Goal: Task Accomplishment & Management: Use online tool/utility

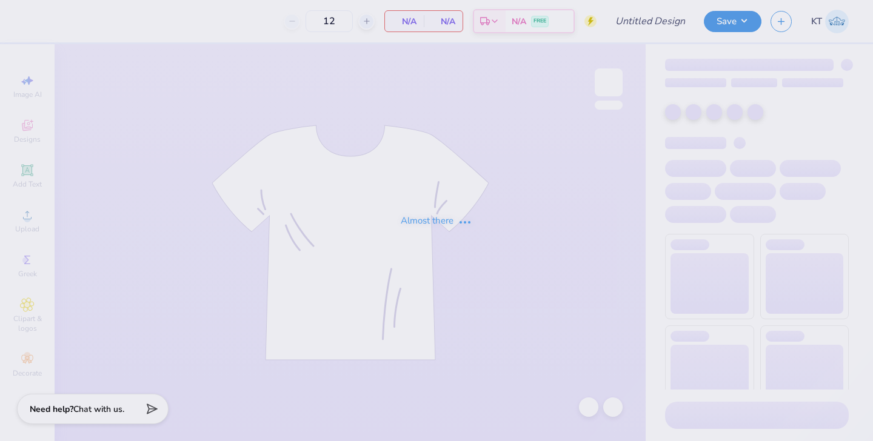
type input "[PERSON_NAME] : [US_STATE][GEOGRAPHIC_DATA], [GEOGRAPHIC_DATA]"
type input "24"
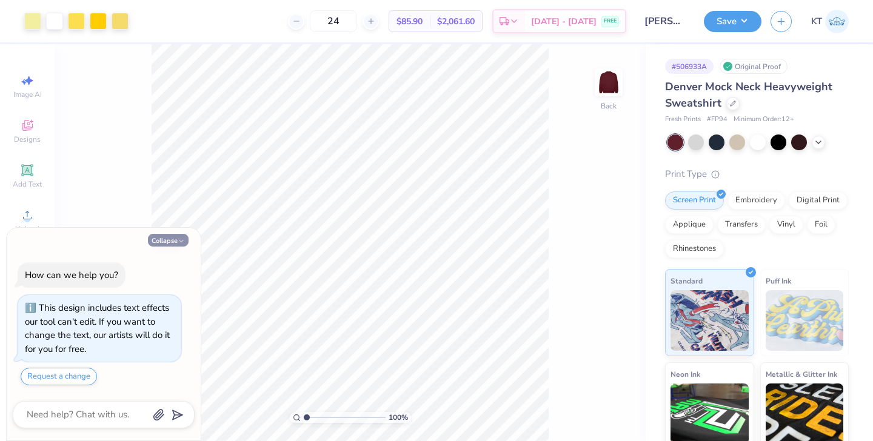
click at [172, 241] on button "Collapse" at bounding box center [168, 240] width 41 height 13
type textarea "x"
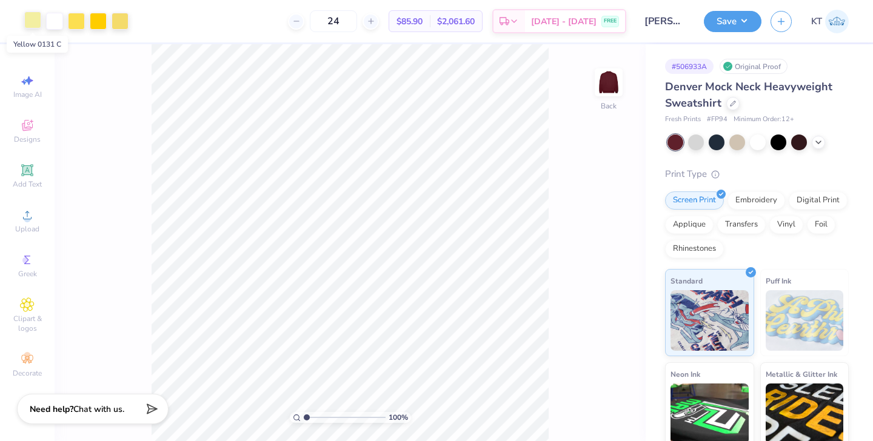
click at [32, 19] on div at bounding box center [32, 20] width 17 height 17
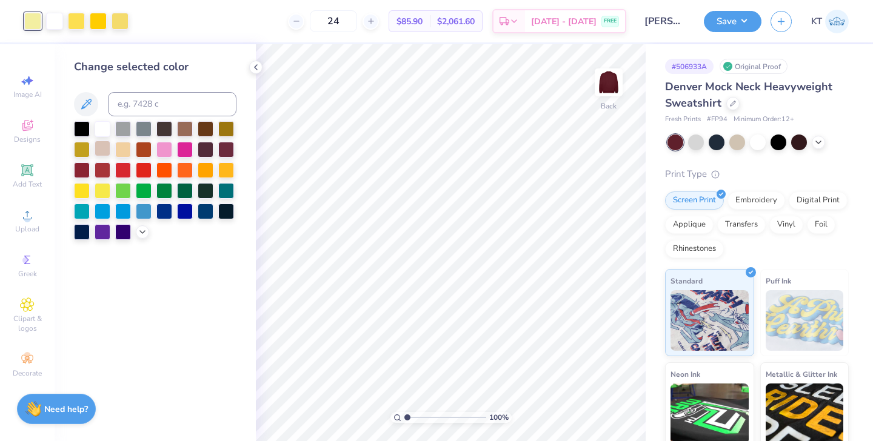
click at [99, 146] on div at bounding box center [103, 149] width 16 height 16
click at [595, 408] on div at bounding box center [588, 407] width 19 height 19
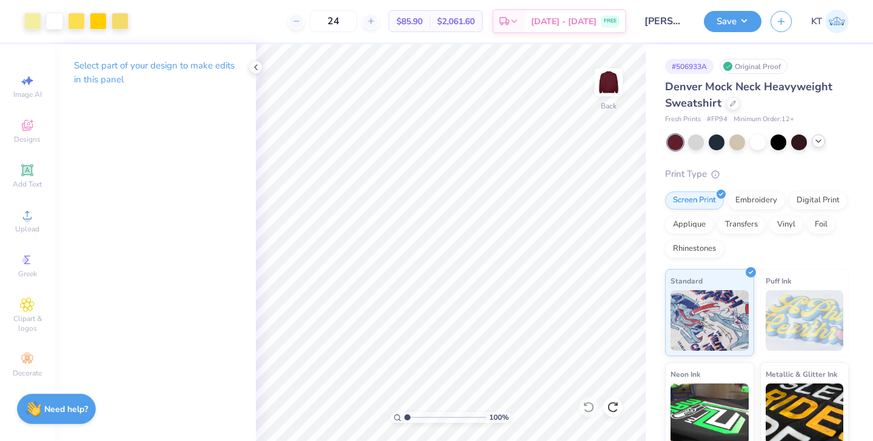
click at [818, 145] on icon at bounding box center [819, 141] width 10 height 10
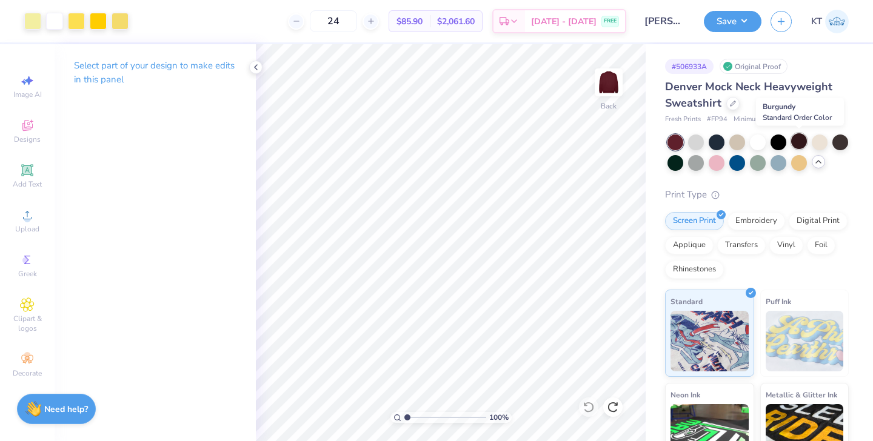
click at [802, 144] on div at bounding box center [799, 141] width 16 height 16
click at [843, 146] on div at bounding box center [840, 141] width 16 height 16
type input "2.12"
type textarea "x"
type input "2.12"
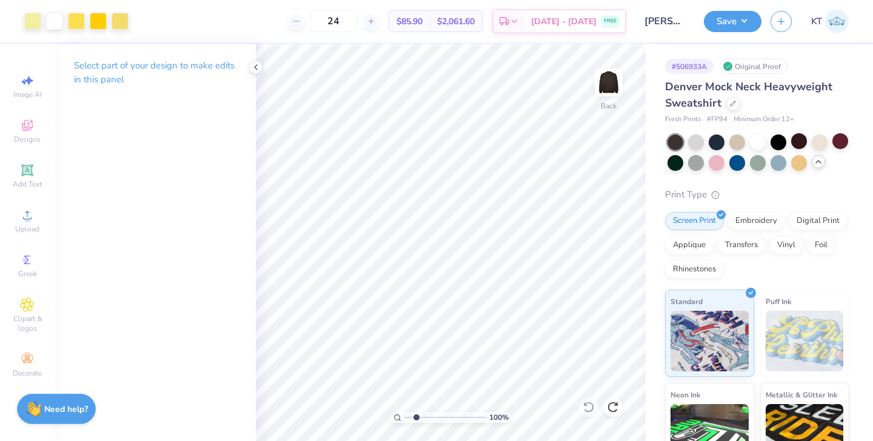
click at [416, 418] on input "range" at bounding box center [445, 417] width 82 height 11
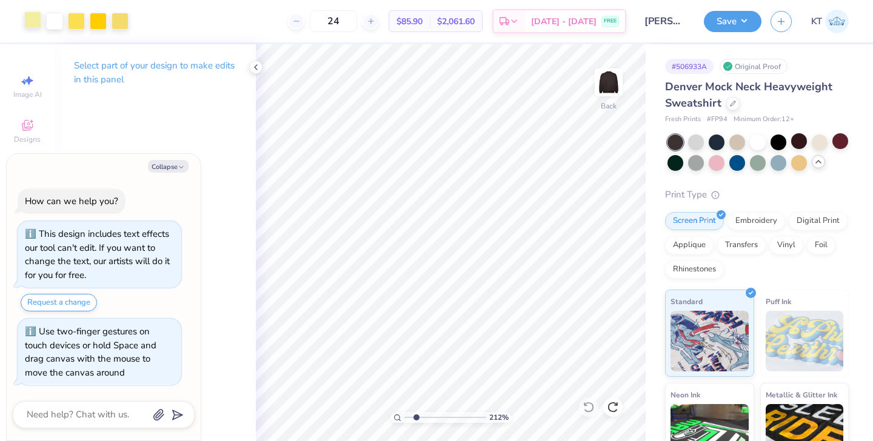
click at [30, 21] on div at bounding box center [32, 20] width 17 height 17
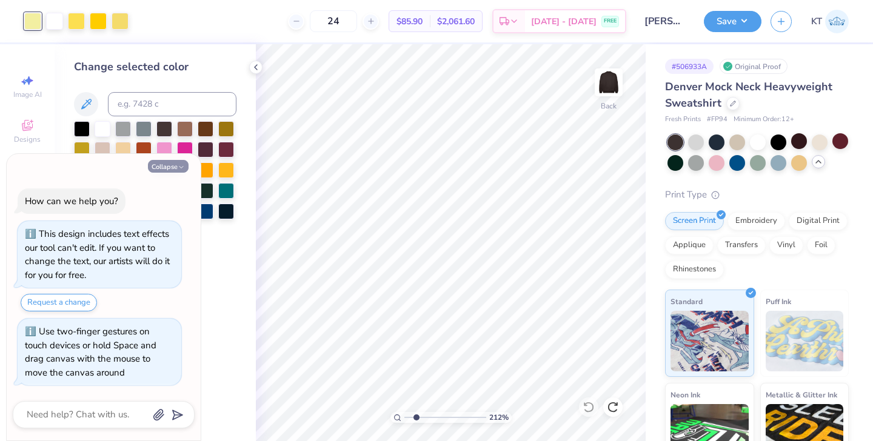
click at [176, 160] on button "Collapse" at bounding box center [168, 166] width 41 height 13
type textarea "x"
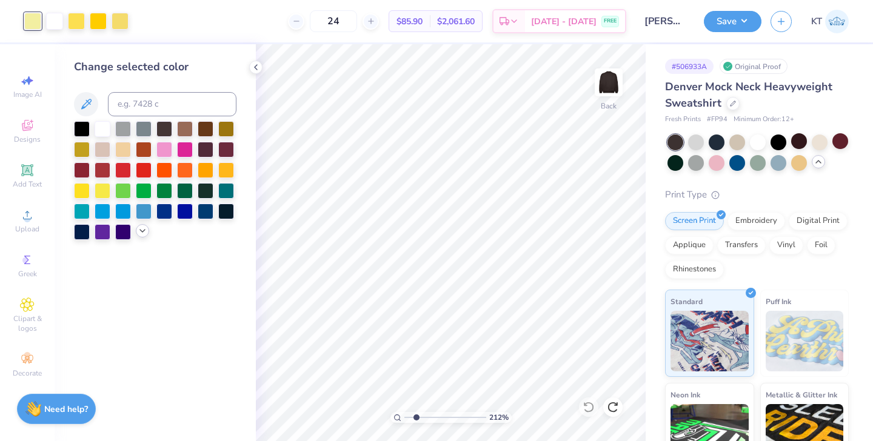
click at [141, 233] on icon at bounding box center [143, 231] width 10 height 10
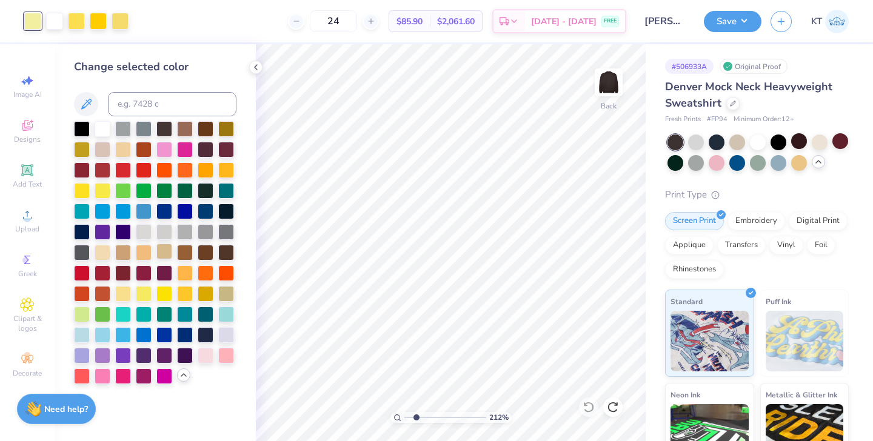
click at [166, 253] on div at bounding box center [164, 252] width 16 height 16
click at [122, 25] on div at bounding box center [120, 20] width 17 height 17
click at [144, 230] on div at bounding box center [144, 231] width 16 height 16
click at [36, 21] on div at bounding box center [32, 20] width 17 height 17
click at [102, 149] on div at bounding box center [103, 149] width 16 height 16
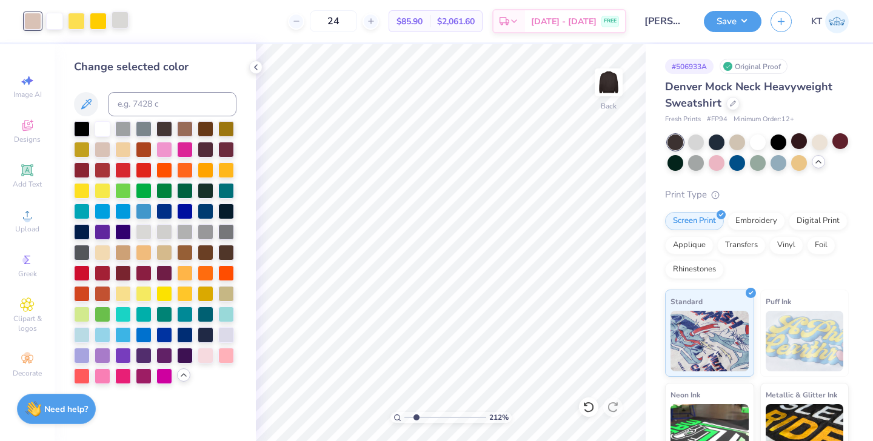
click at [120, 22] on div at bounding box center [120, 20] width 17 height 17
click at [120, 252] on div at bounding box center [123, 252] width 16 height 16
click at [76, 21] on div at bounding box center [76, 20] width 17 height 17
click at [123, 252] on div at bounding box center [123, 252] width 16 height 16
click at [100, 20] on div at bounding box center [98, 20] width 17 height 17
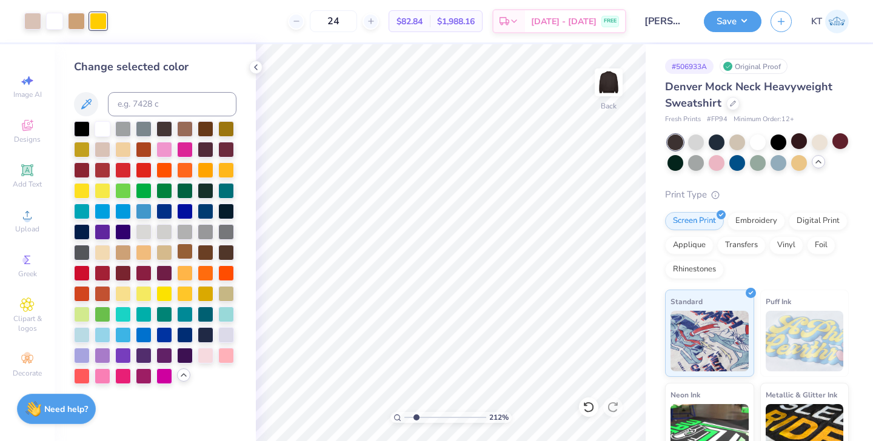
click at [189, 254] on div at bounding box center [185, 252] width 16 height 16
click at [257, 70] on icon at bounding box center [256, 67] width 10 height 10
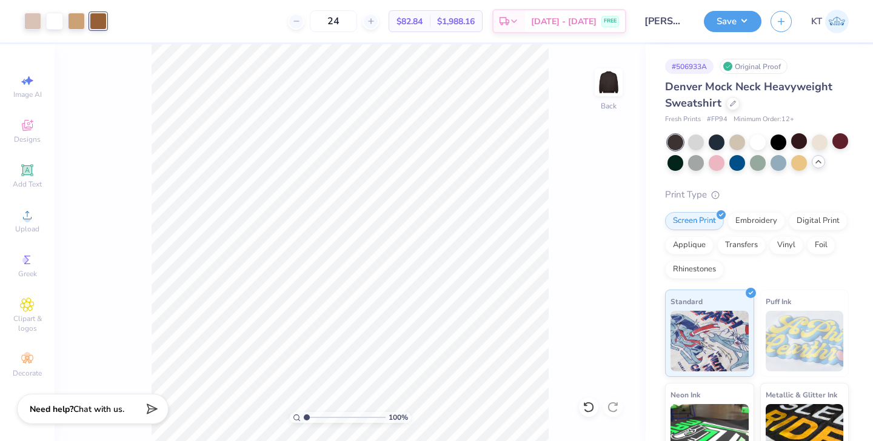
drag, startPoint x: 317, startPoint y: 418, endPoint x: 267, endPoint y: 418, distance: 49.7
type input "1"
click at [304, 418] on input "range" at bounding box center [345, 417] width 82 height 11
type input "1.45"
click at [718, 20] on button "Save" at bounding box center [733, 19] width 58 height 21
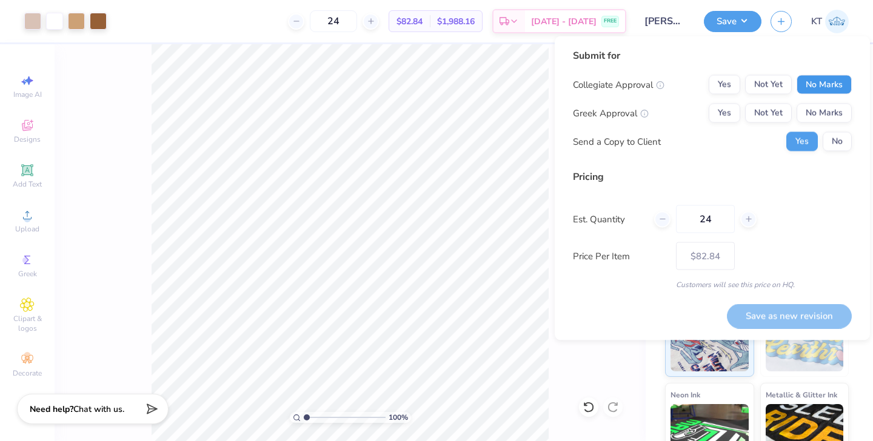
click at [822, 85] on button "No Marks" at bounding box center [824, 84] width 55 height 19
click at [779, 105] on button "Not Yet" at bounding box center [768, 113] width 47 height 19
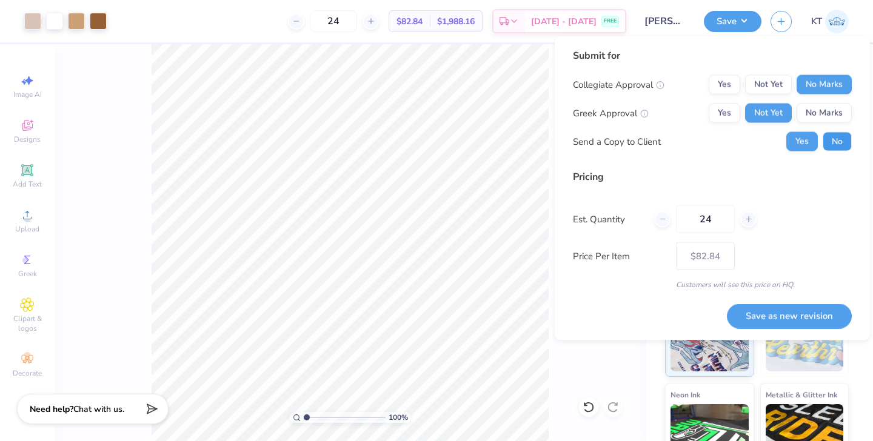
click at [835, 142] on button "No" at bounding box center [837, 141] width 29 height 19
click at [746, 220] on icon at bounding box center [749, 219] width 8 height 8
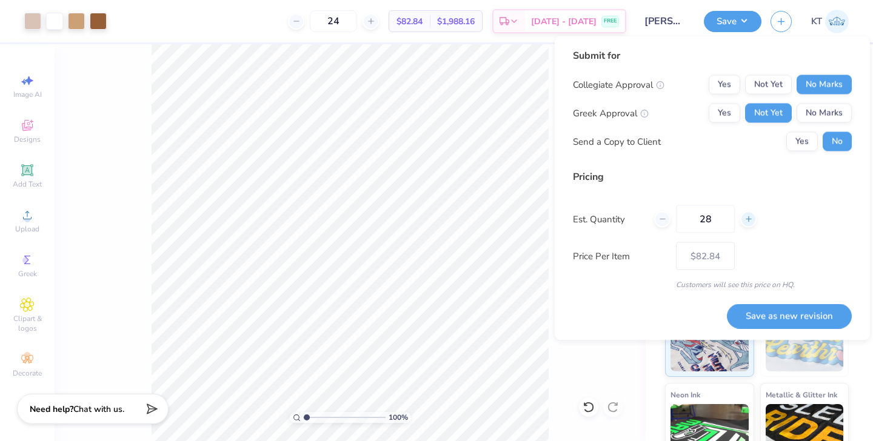
click at [746, 220] on icon at bounding box center [749, 219] width 8 height 8
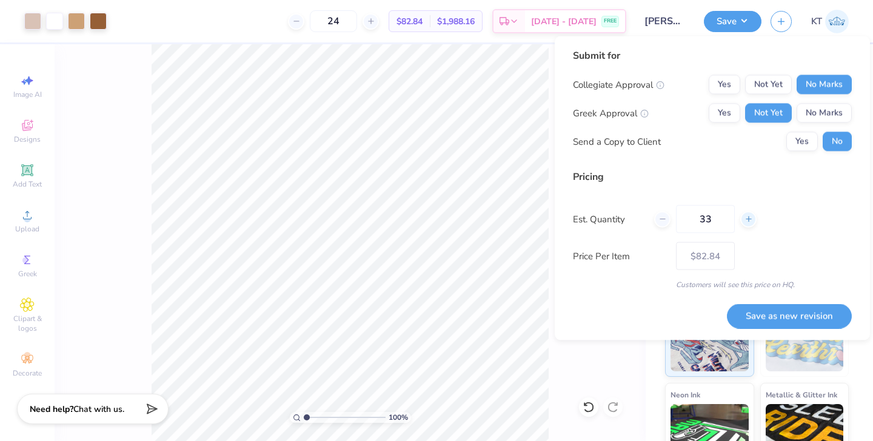
click at [746, 220] on icon at bounding box center [749, 219] width 8 height 8
type input "37"
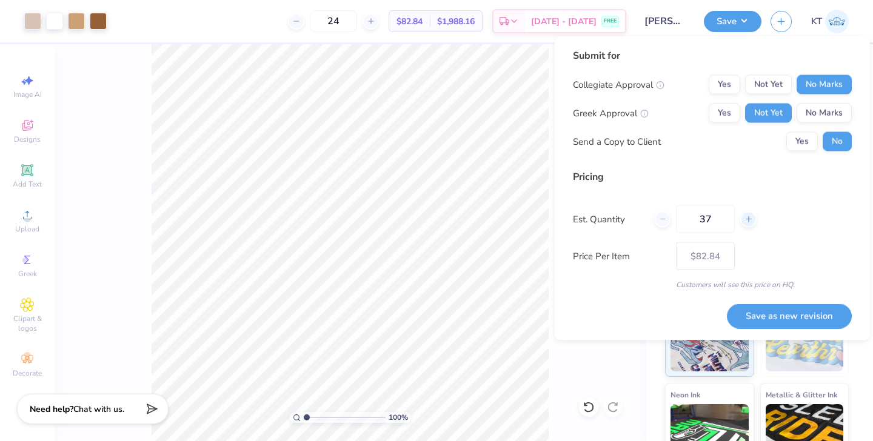
type input "37"
type input "– –"
click at [745, 220] on icon at bounding box center [749, 219] width 8 height 8
type input "38"
type input "$79.75"
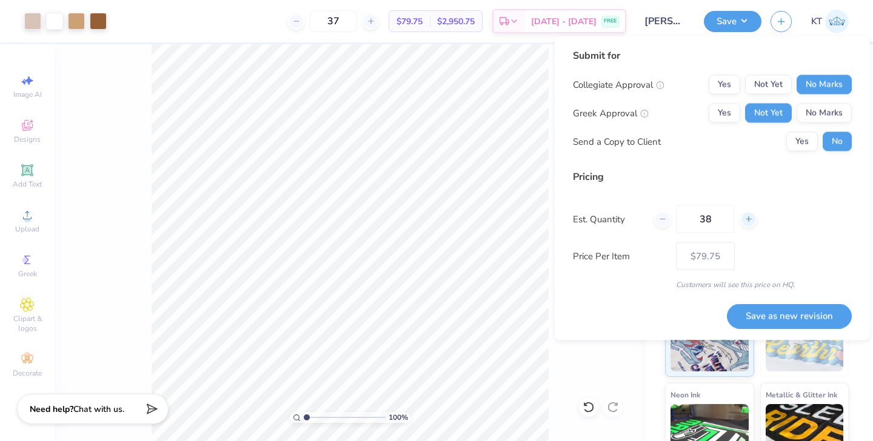
click at [745, 220] on icon at bounding box center [749, 219] width 8 height 8
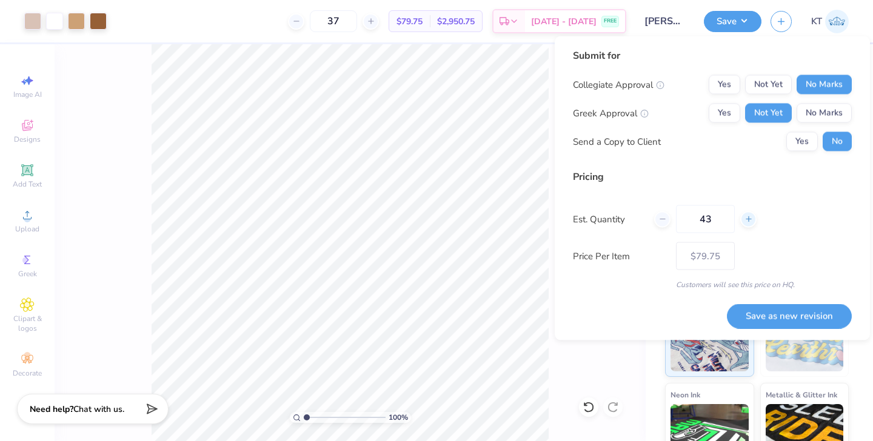
click at [745, 220] on icon at bounding box center [749, 219] width 8 height 8
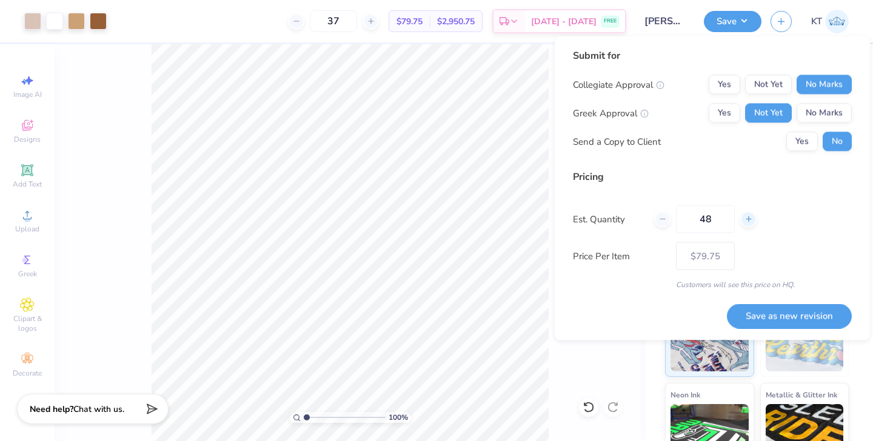
click at [745, 220] on icon at bounding box center [749, 219] width 8 height 8
type input "49"
type input "$77.11"
click at [745, 220] on icon at bounding box center [749, 219] width 8 height 8
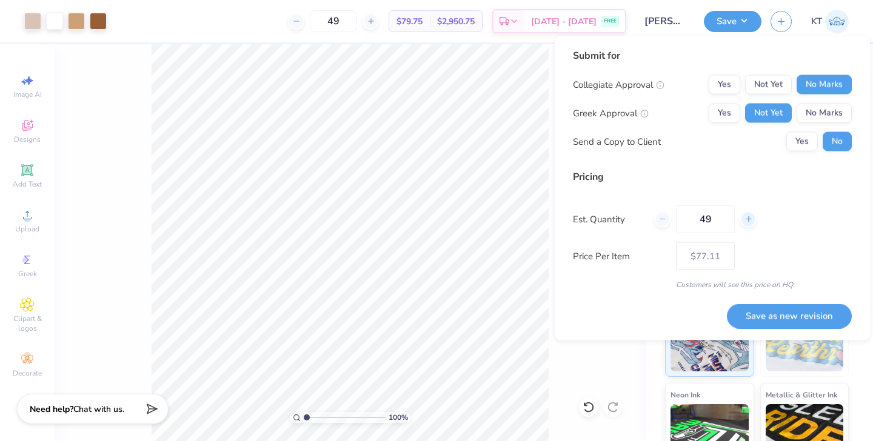
type input "50"
click at [775, 310] on button "Save as new revision" at bounding box center [789, 316] width 125 height 25
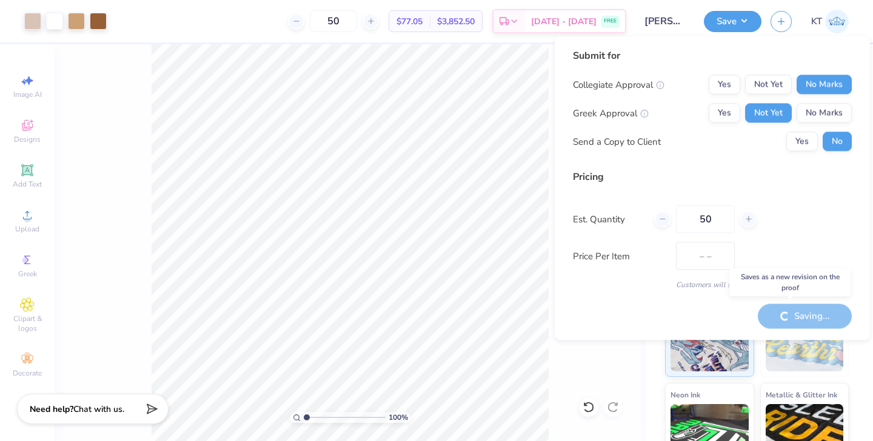
type input "$77.05"
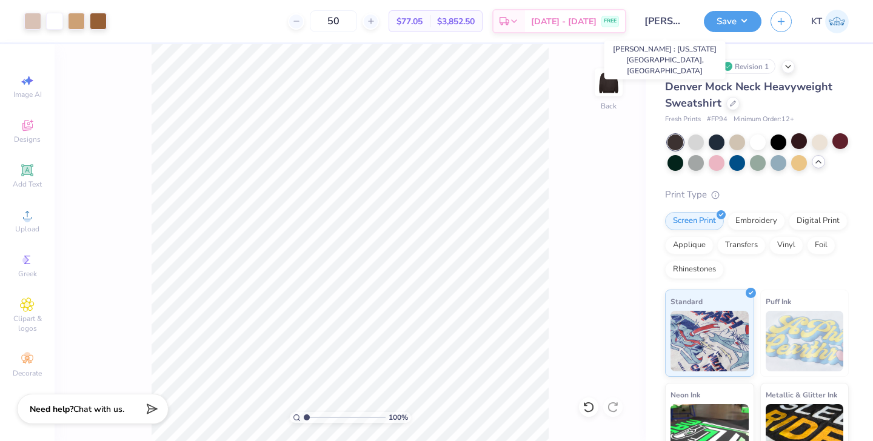
click at [660, 19] on input "[PERSON_NAME] : [US_STATE][GEOGRAPHIC_DATA], [GEOGRAPHIC_DATA]" at bounding box center [664, 21] width 59 height 24
click at [840, 21] on img at bounding box center [837, 22] width 24 height 24
click at [326, 417] on input "range" at bounding box center [345, 417] width 82 height 11
drag, startPoint x: 328, startPoint y: 418, endPoint x: 317, endPoint y: 418, distance: 10.9
type input "2.35"
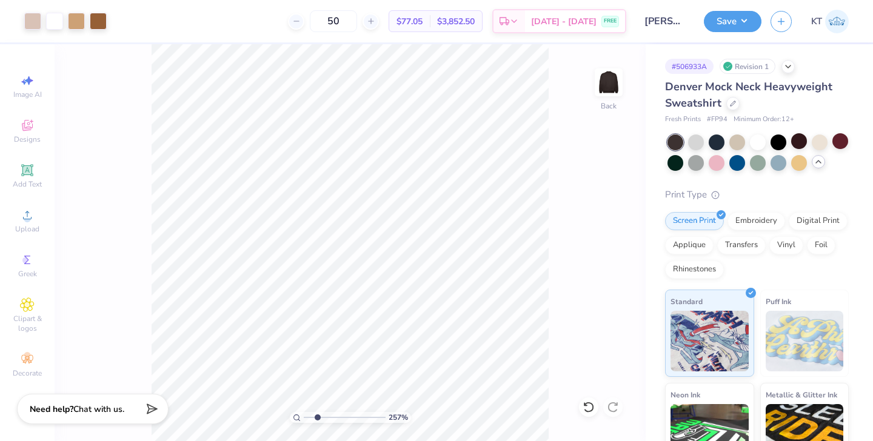
click at [317, 418] on input "range" at bounding box center [345, 417] width 82 height 11
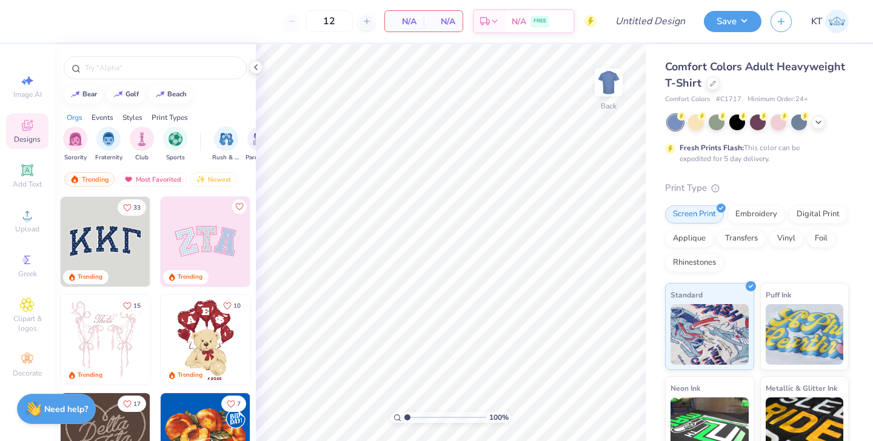
click at [703, 81] on div "Comfort Colors Adult Heavyweight T-Shirt" at bounding box center [757, 75] width 184 height 33
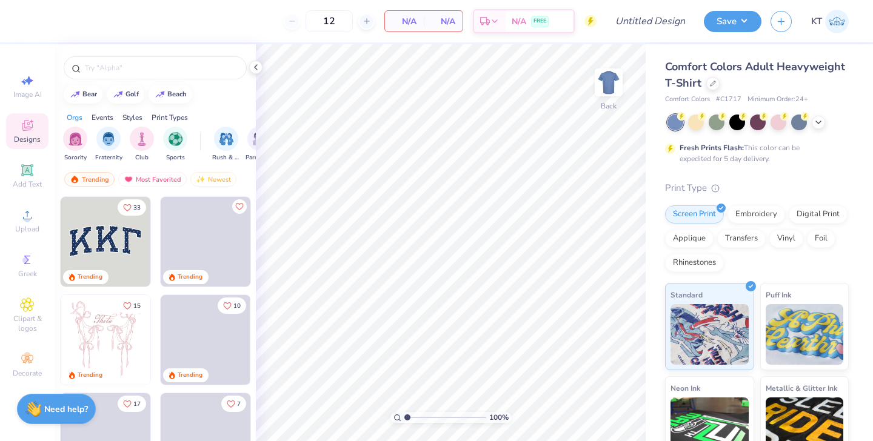
click at [718, 85] on div "Comfort Colors Adult Heavyweight T-Shirt" at bounding box center [757, 75] width 184 height 33
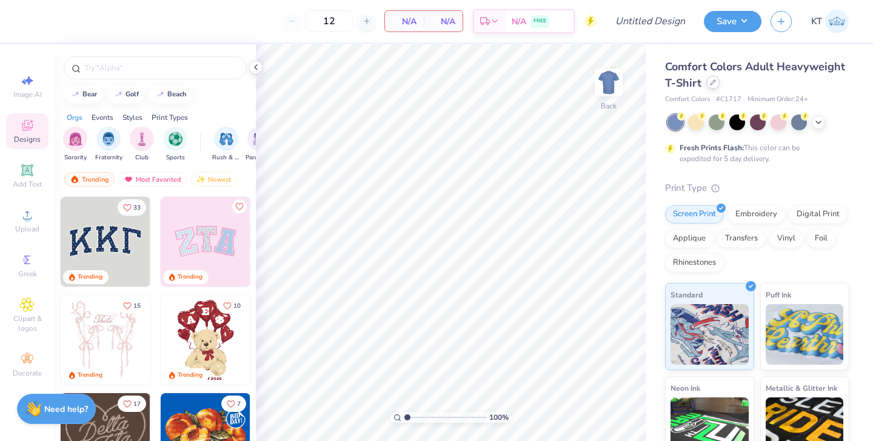
click at [714, 84] on icon at bounding box center [713, 82] width 6 height 6
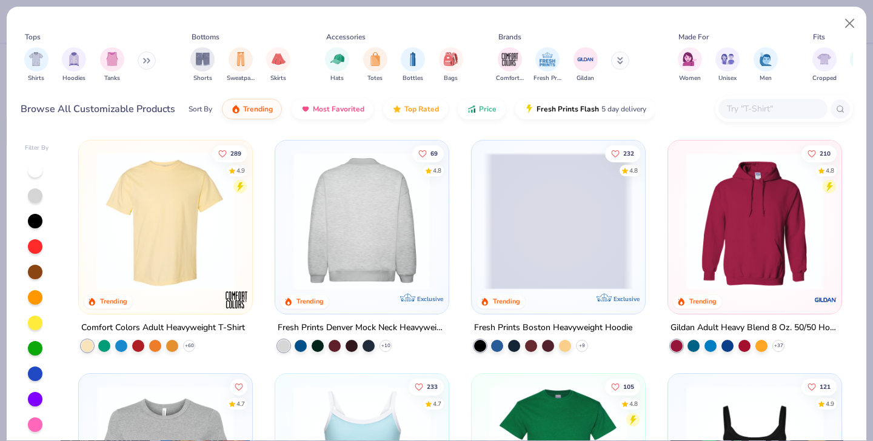
click at [287, 235] on img at bounding box center [212, 221] width 149 height 137
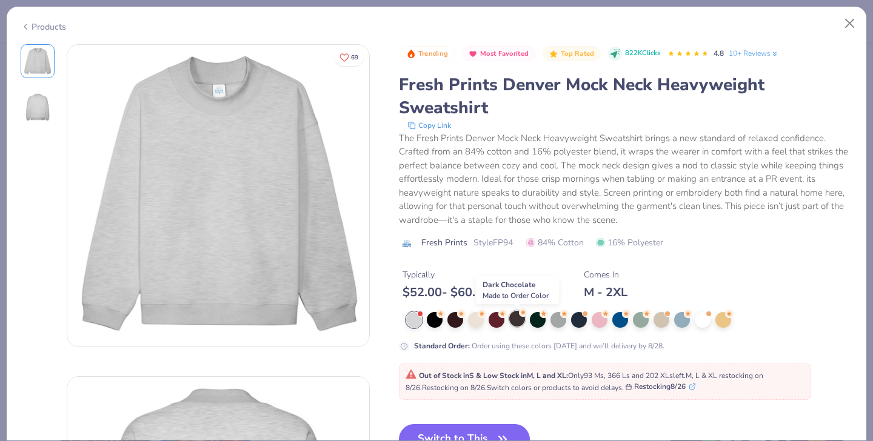
click at [514, 319] on div at bounding box center [517, 319] width 16 height 16
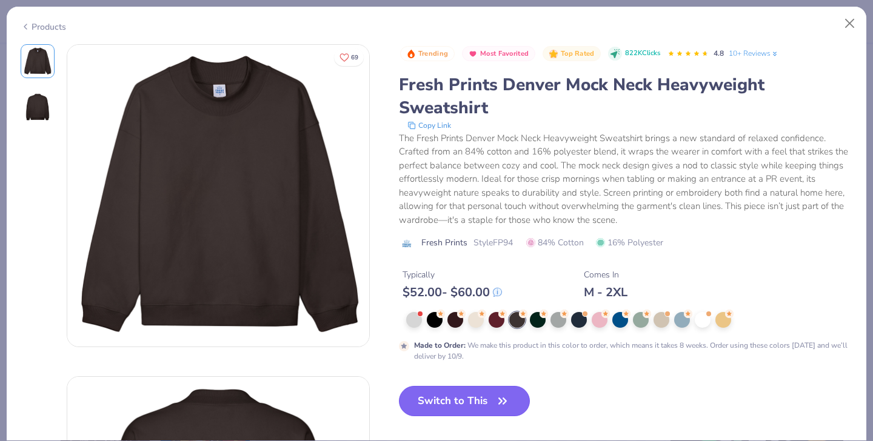
click at [473, 406] on button "Switch to This" at bounding box center [465, 401] width 132 height 30
type input "50"
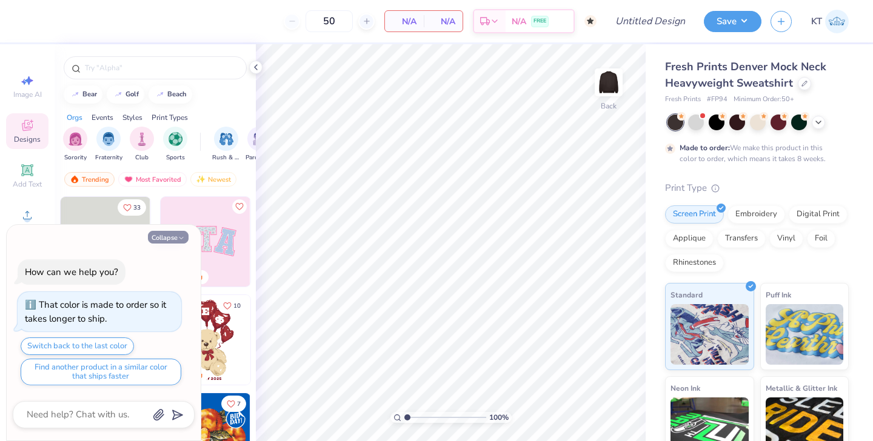
click at [173, 234] on button "Collapse" at bounding box center [168, 237] width 41 height 13
type textarea "x"
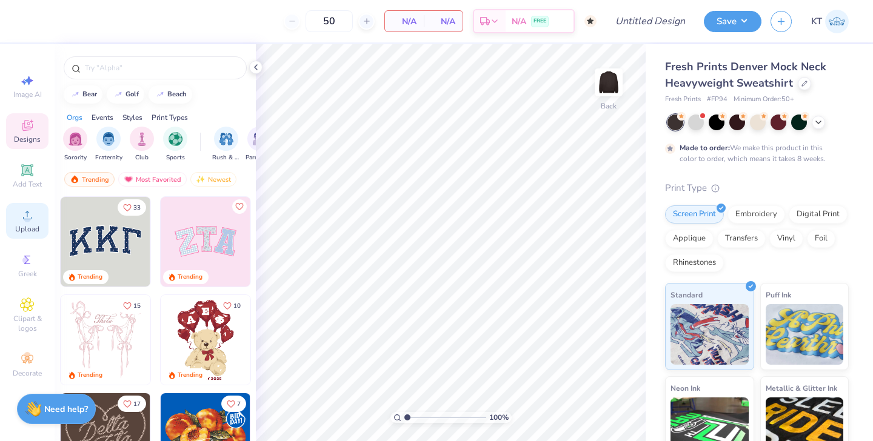
click at [20, 216] on icon at bounding box center [27, 215] width 15 height 15
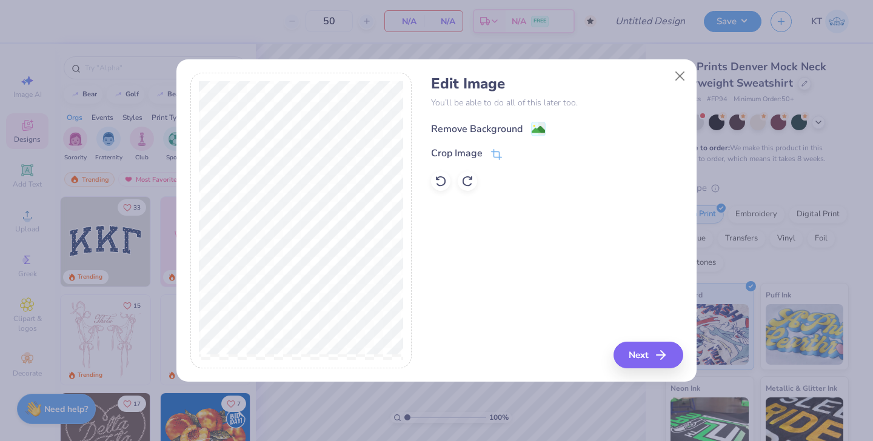
click at [494, 131] on div "Remove Background" at bounding box center [477, 129] width 92 height 15
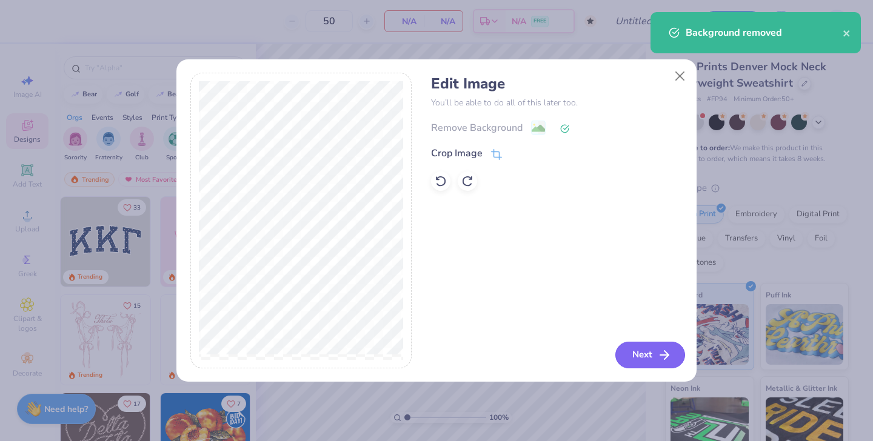
click at [650, 355] on button "Next" at bounding box center [650, 355] width 70 height 27
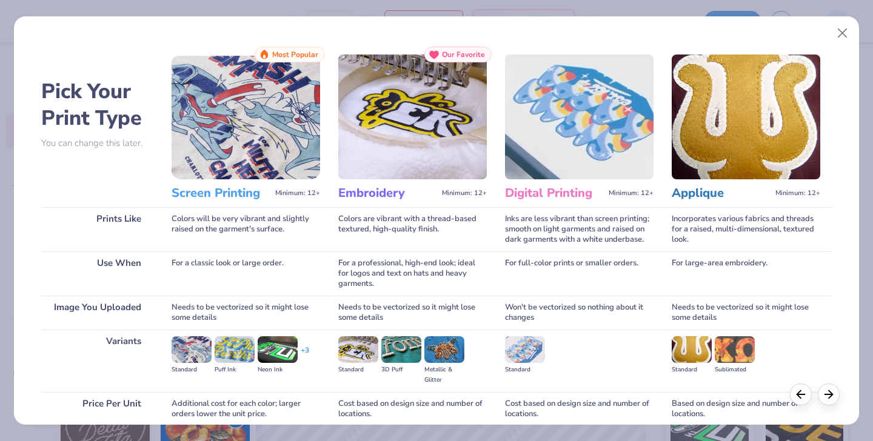
scroll to position [102, 0]
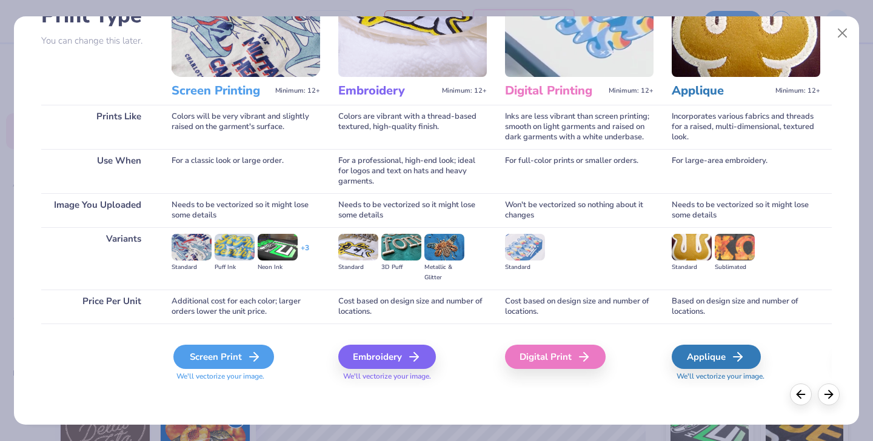
click at [236, 363] on div "Screen Print" at bounding box center [223, 357] width 101 height 24
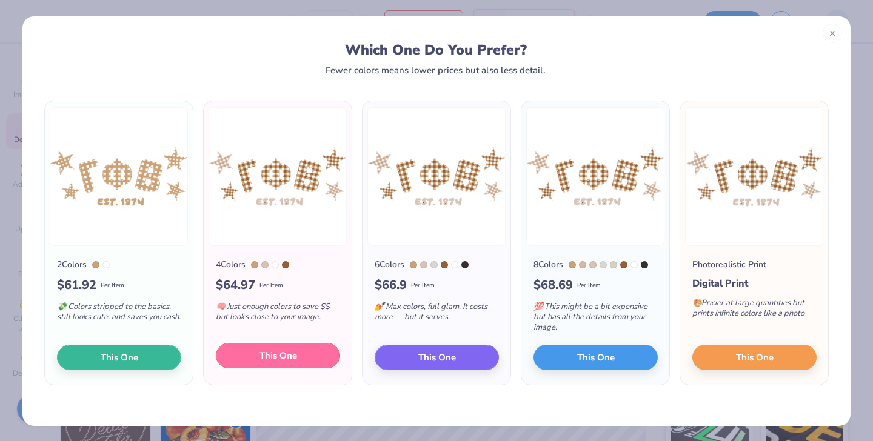
click at [290, 354] on span "This One" at bounding box center [278, 356] width 38 height 14
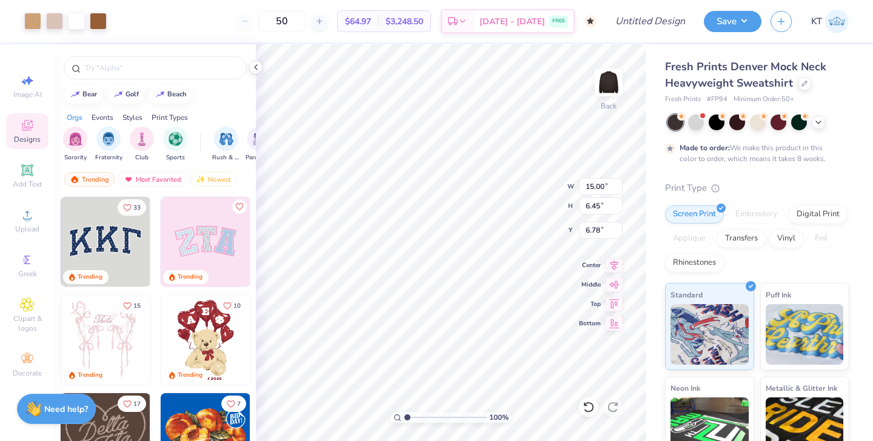
type input "10.39"
type input "4.47"
type input "8.76"
type input "11.26"
type input "4.84"
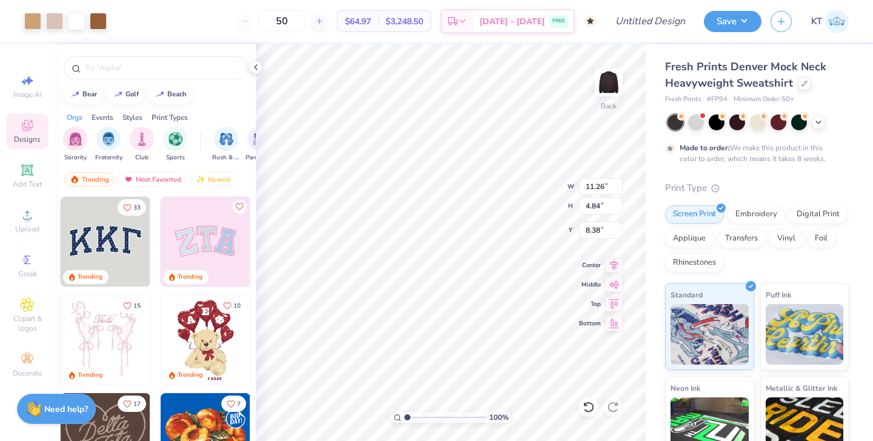
type input "1.05"
click at [256, 68] on polyline at bounding box center [256, 67] width 2 height 5
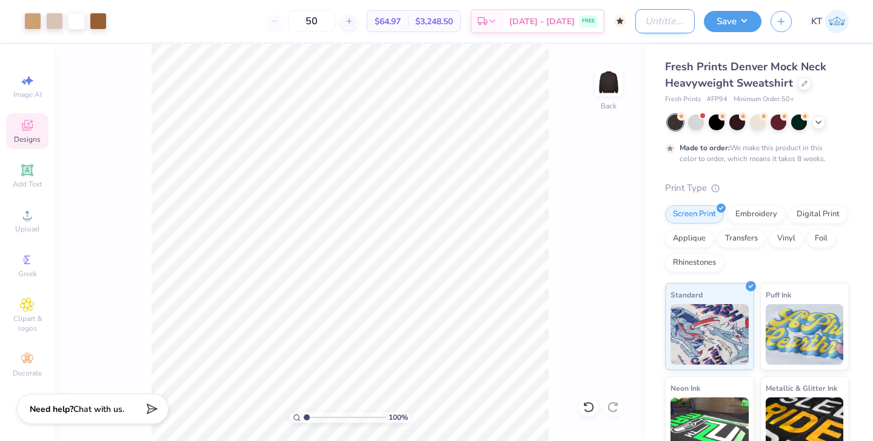
click at [663, 19] on input "Design Title" at bounding box center [664, 21] width 59 height 24
type input "GPHI Gingham Mock Neck Drop"
click at [735, 22] on button "Save" at bounding box center [733, 19] width 58 height 21
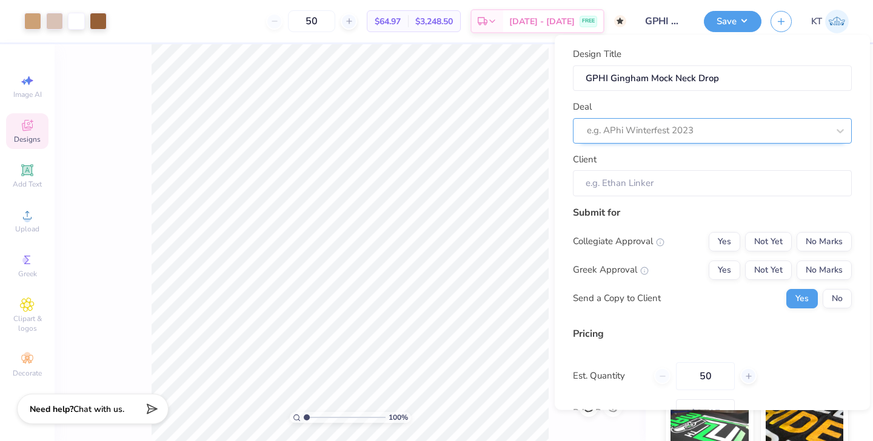
click at [654, 137] on div at bounding box center [707, 130] width 241 height 16
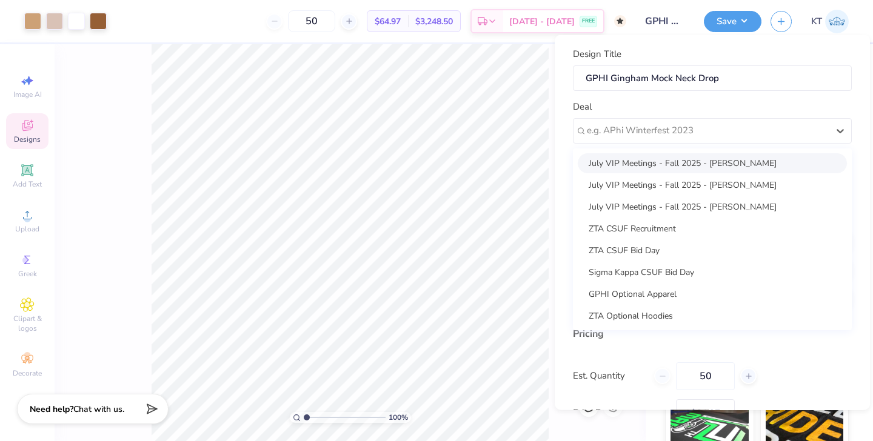
click at [662, 159] on div "July VIP Meetings - Fall 2025 - Emily Marquez" at bounding box center [712, 163] width 269 height 20
type input "Emily Marquez"
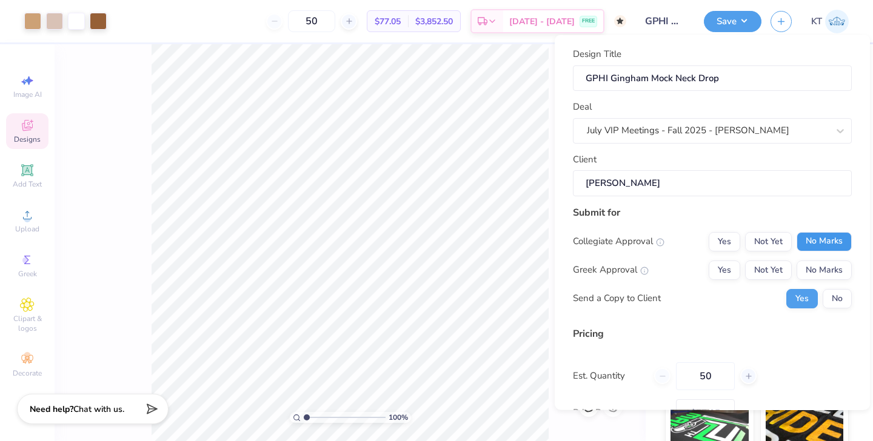
click at [820, 244] on button "No Marks" at bounding box center [824, 241] width 55 height 19
click at [719, 270] on button "Yes" at bounding box center [725, 269] width 32 height 19
click at [839, 303] on button "No" at bounding box center [837, 298] width 29 height 19
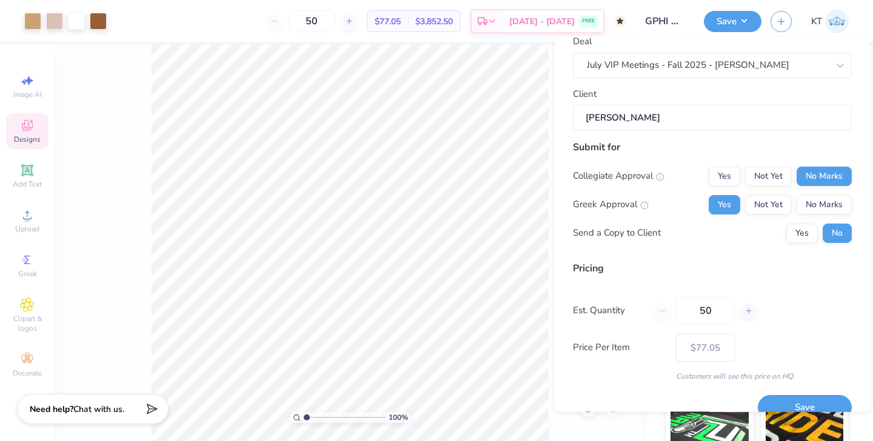
scroll to position [87, 0]
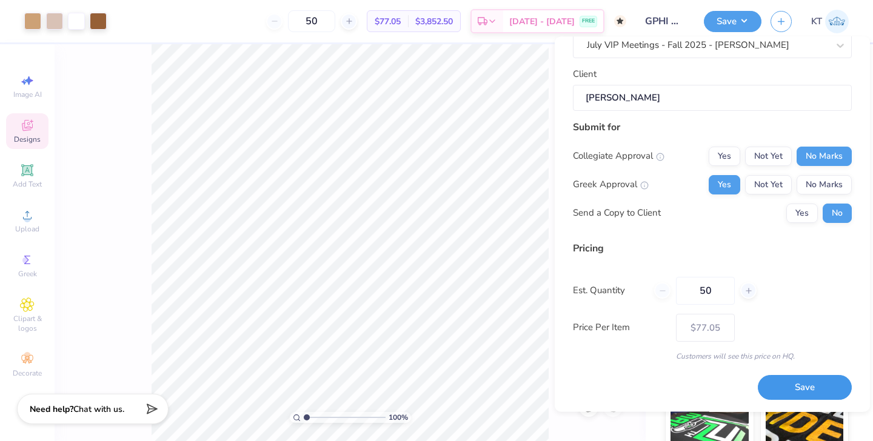
click at [794, 386] on button "Save" at bounding box center [805, 388] width 94 height 25
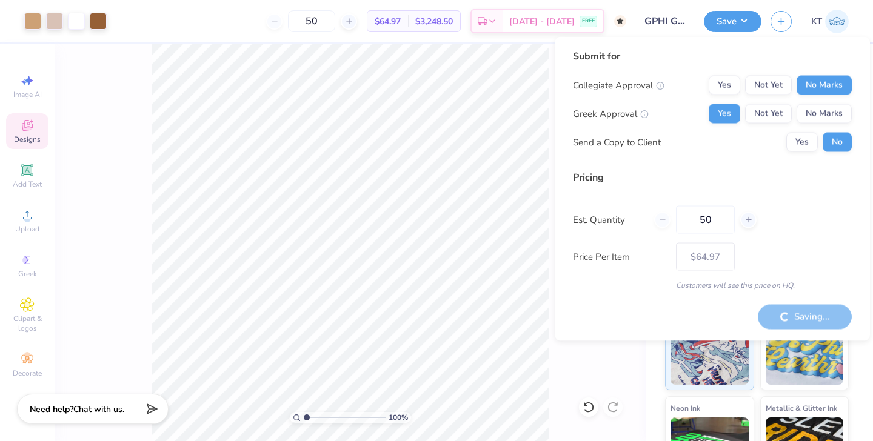
type input "– –"
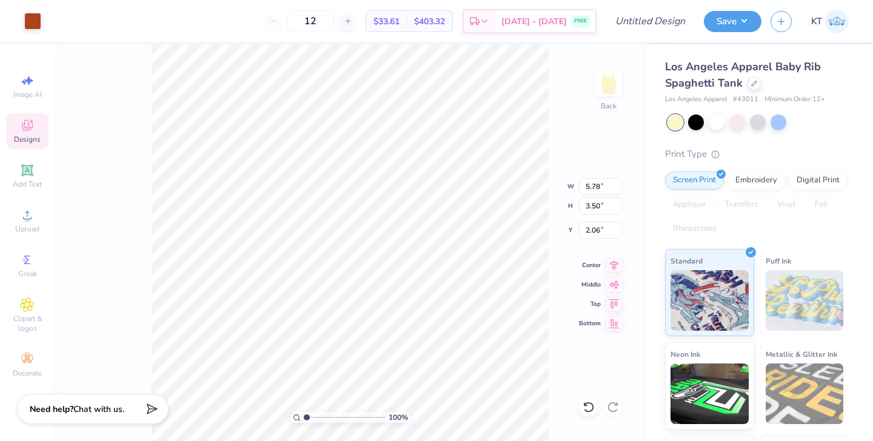
type input "5.78"
type input "3.50"
type input "1.80"
type input "2.39"
drag, startPoint x: 310, startPoint y: 417, endPoint x: 317, endPoint y: 418, distance: 7.3
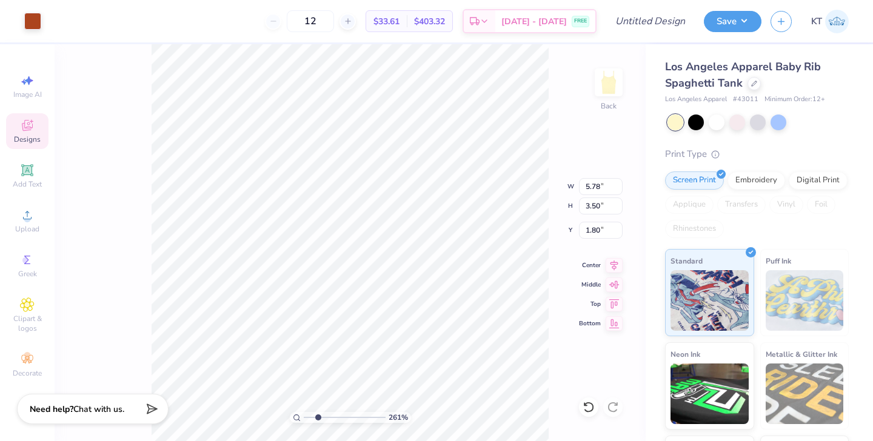
click at [317, 418] on input "range" at bounding box center [345, 417] width 82 height 11
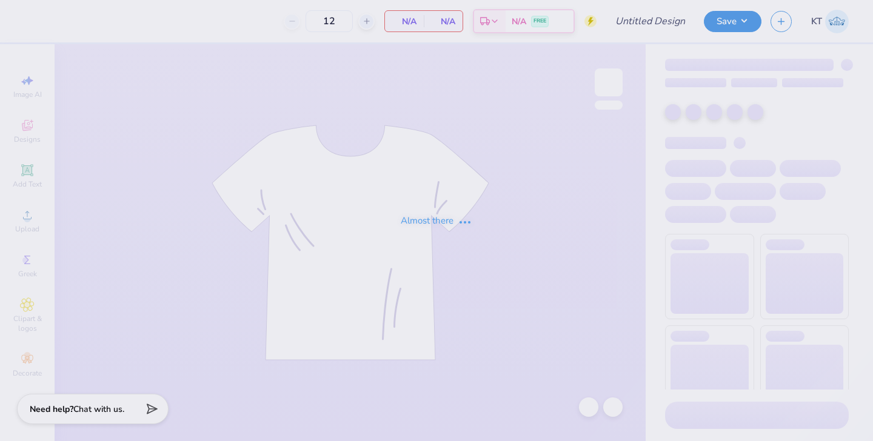
type input "50"
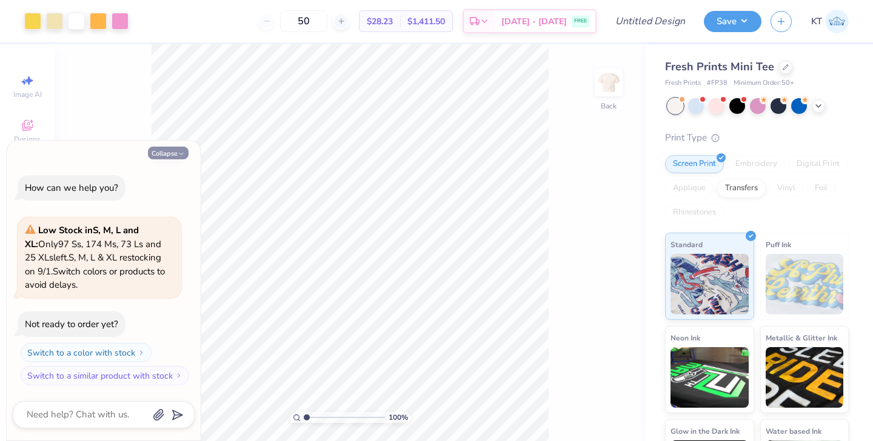
click at [179, 152] on icon "button" at bounding box center [181, 153] width 7 height 7
type textarea "x"
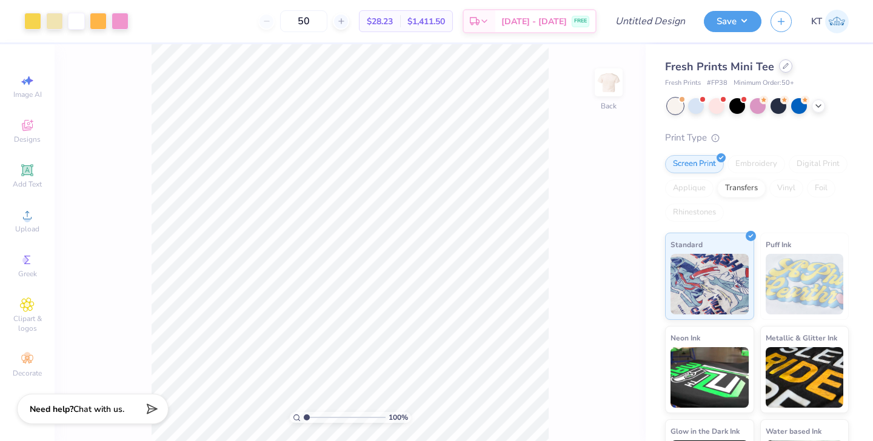
click at [784, 65] on icon at bounding box center [785, 66] width 5 height 5
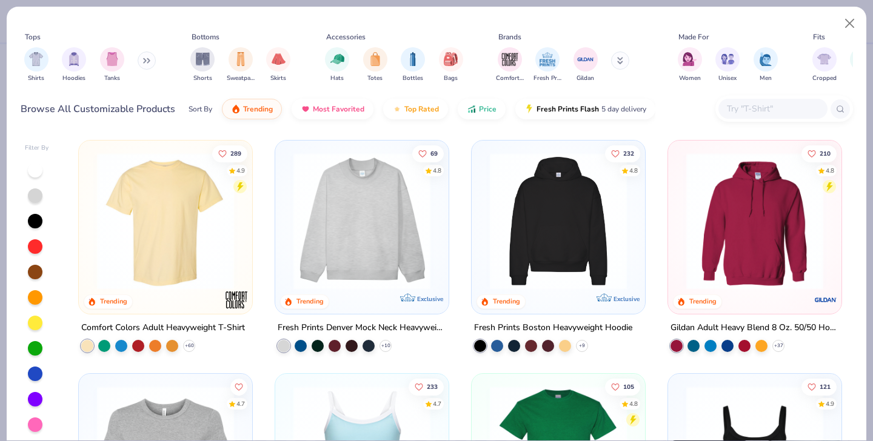
click at [620, 63] on icon at bounding box center [620, 60] width 6 height 7
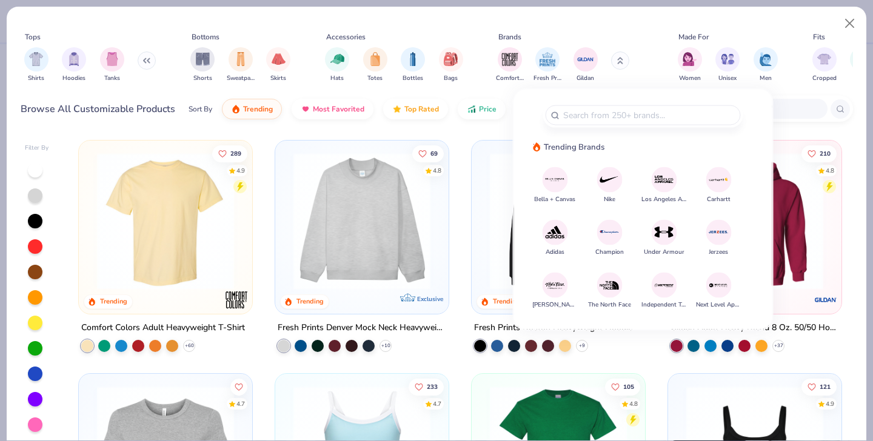
click at [661, 179] on img at bounding box center [664, 179] width 21 height 21
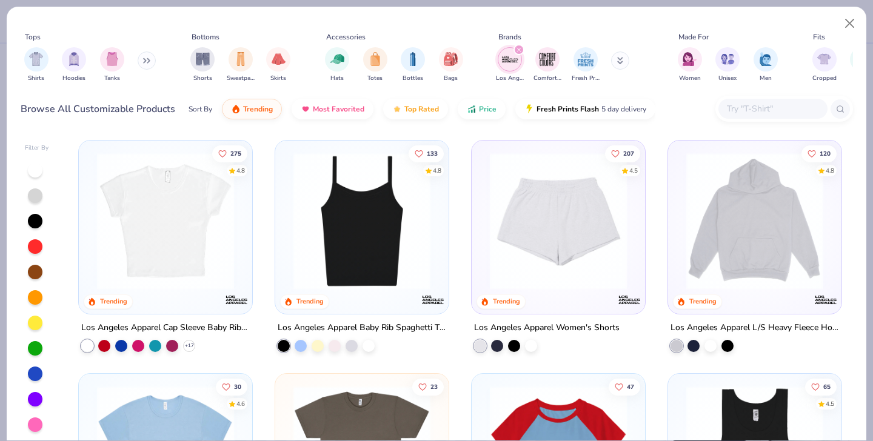
click at [352, 188] on img at bounding box center [361, 221] width 149 height 137
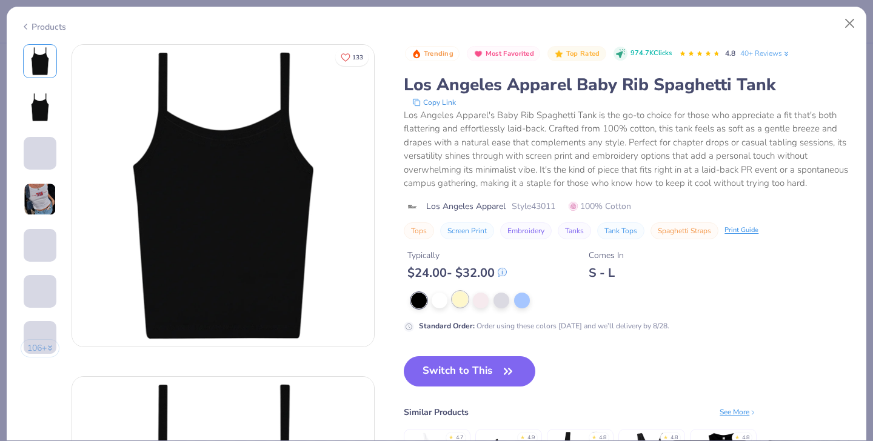
click at [462, 296] on div at bounding box center [460, 300] width 16 height 16
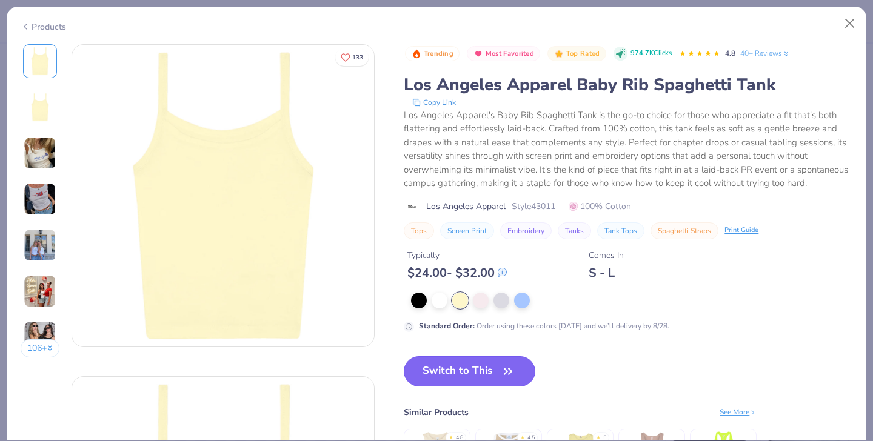
click at [458, 378] on button "Switch to This" at bounding box center [470, 371] width 132 height 30
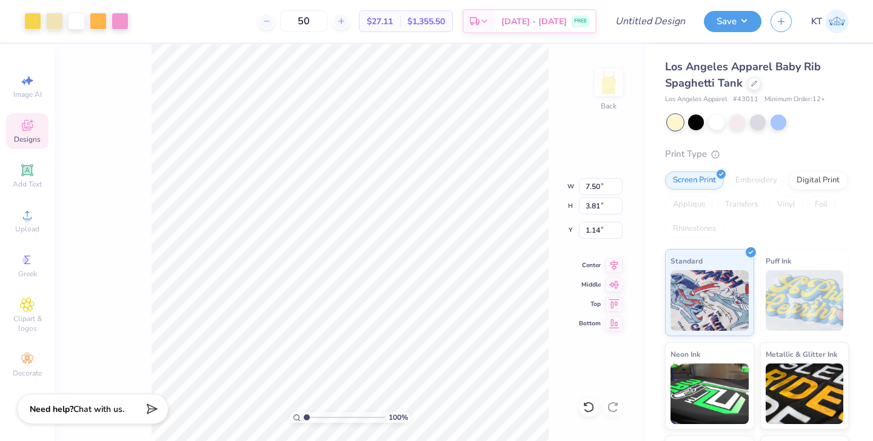
type input "1.14"
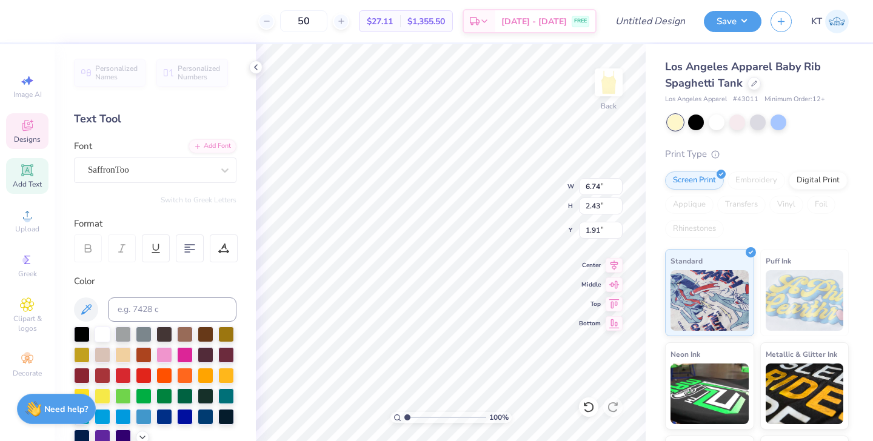
type input "1.91"
type textarea "T"
type textarea "Zeta"
type input "1.75"
type input "1.20"
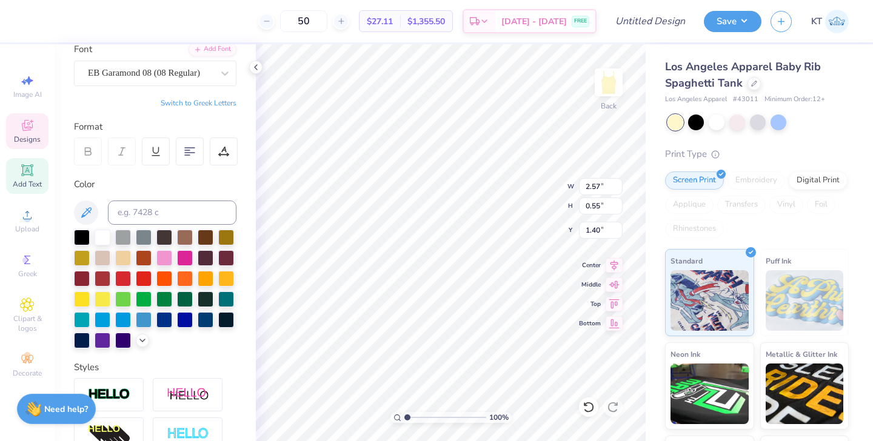
scroll to position [263, 0]
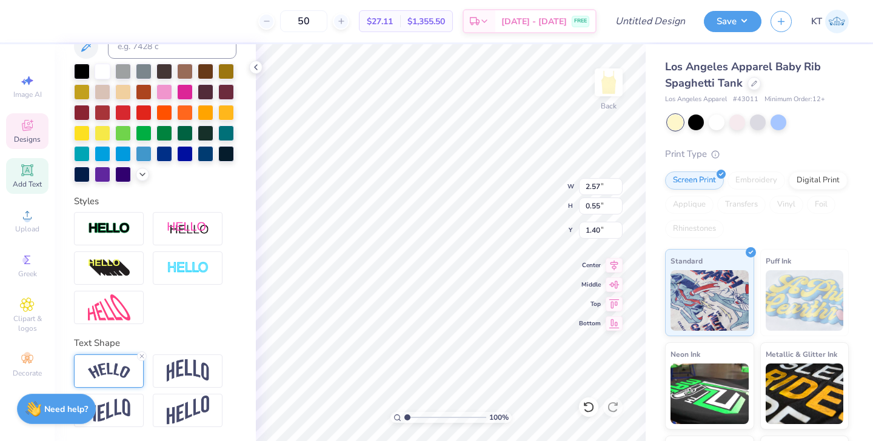
click at [131, 370] on div at bounding box center [109, 371] width 70 height 33
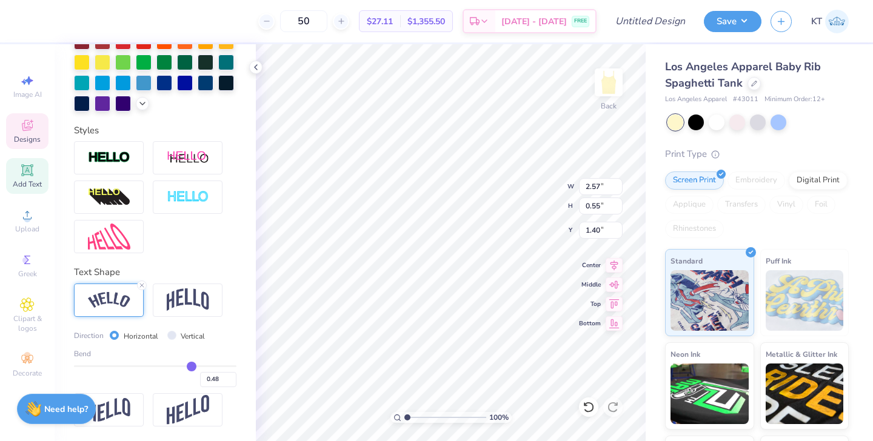
type input "0.49"
type input "0.5"
type input "0.50"
type input "0.51"
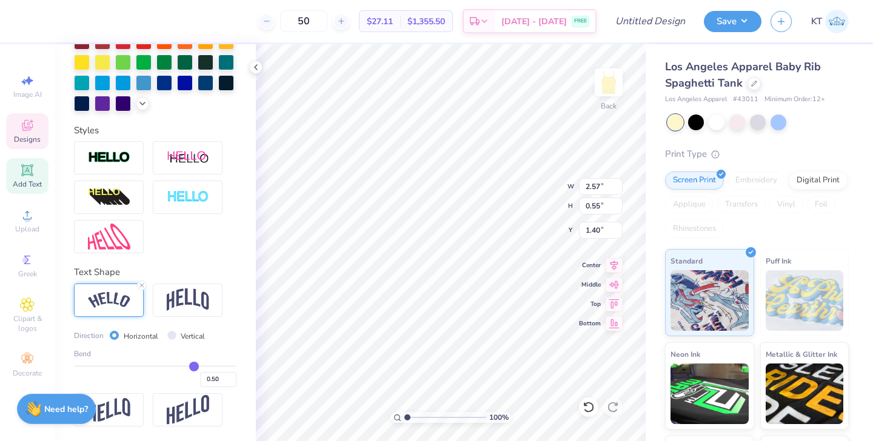
type input "0.51"
type input "0.52"
type input "0.53"
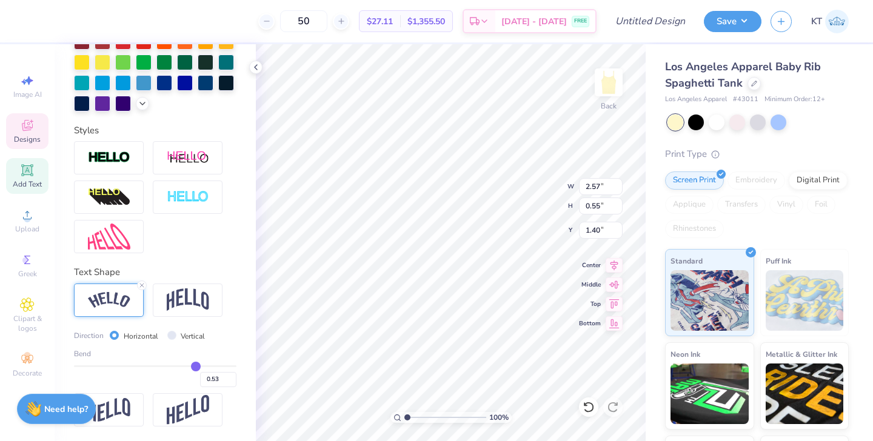
type input "0.53"
click at [196, 367] on input "range" at bounding box center [155, 367] width 162 height 2
type input "2.60"
type input "0.61"
type input "1.37"
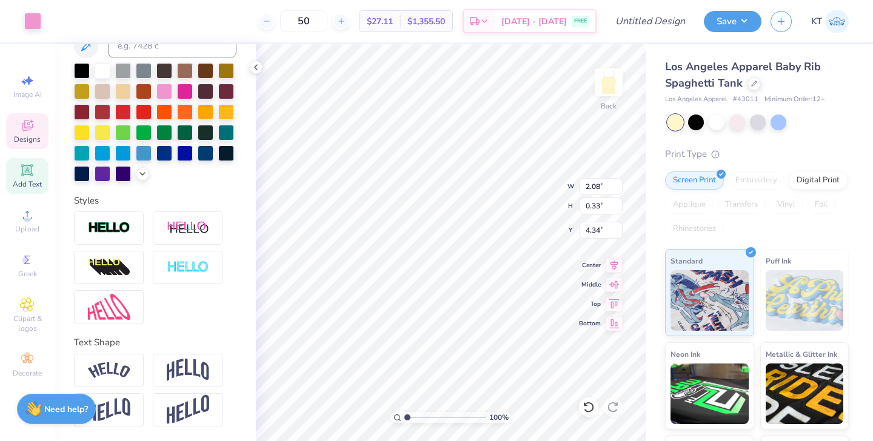
type input "4.30"
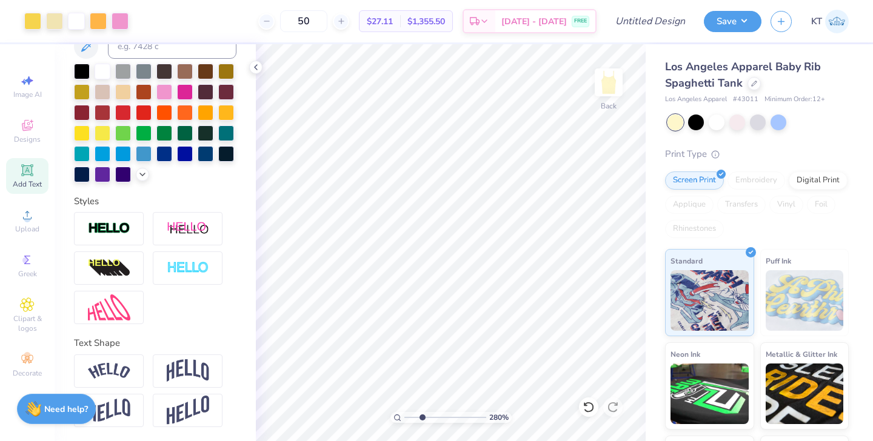
drag, startPoint x: 407, startPoint y: 417, endPoint x: 421, endPoint y: 414, distance: 14.8
type input "2.79"
click at [421, 414] on input "range" at bounding box center [445, 417] width 82 height 11
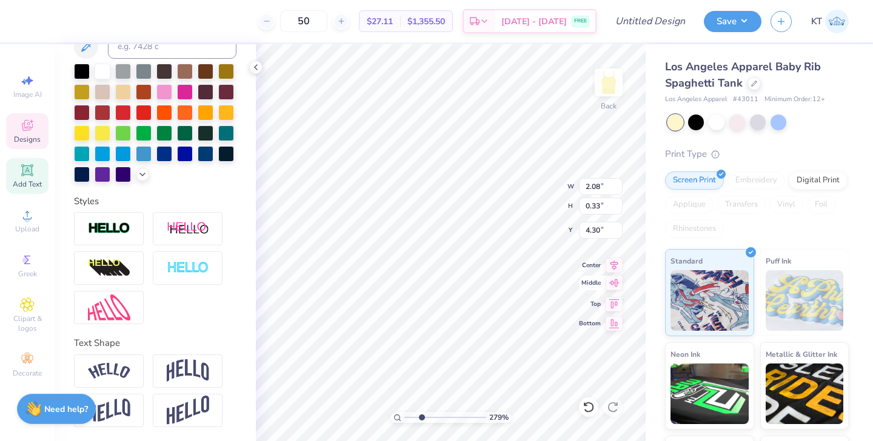
scroll to position [0, 0]
type textarea "C"
type textarea "Fullerton, California"
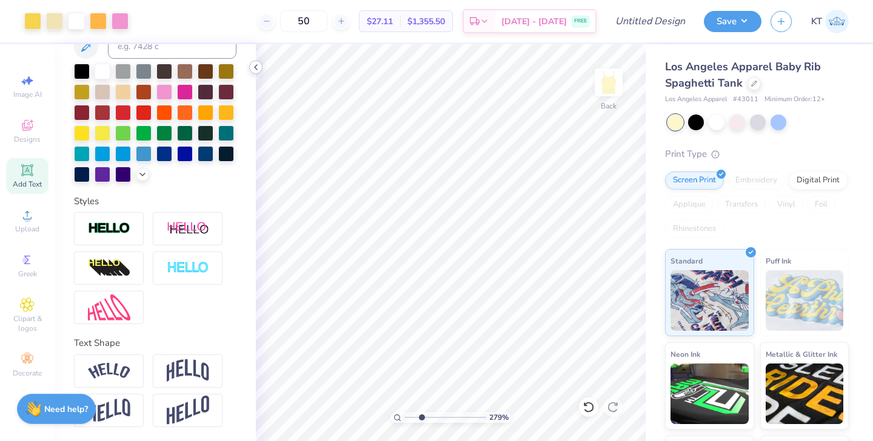
click at [255, 70] on icon at bounding box center [256, 67] width 10 height 10
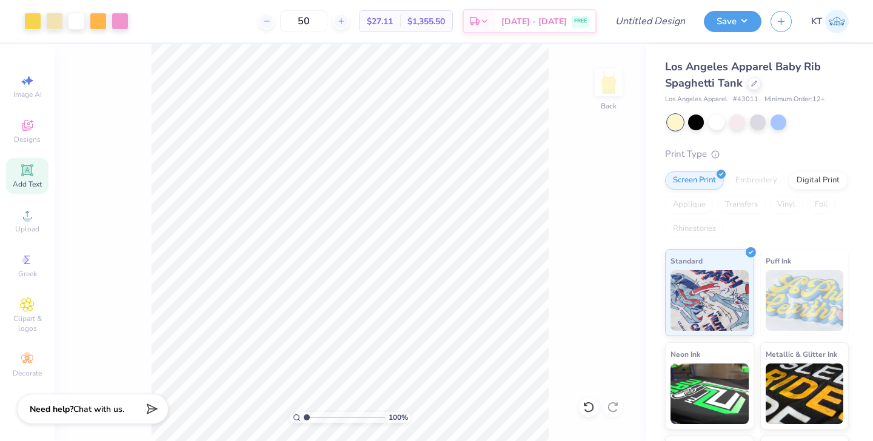
click at [279, 406] on div "100 %" at bounding box center [350, 242] width 397 height 397
drag, startPoint x: 305, startPoint y: 418, endPoint x: 315, endPoint y: 418, distance: 9.7
click at [315, 418] on input "range" at bounding box center [345, 417] width 82 height 11
drag, startPoint x: 315, startPoint y: 417, endPoint x: 275, endPoint y: 410, distance: 40.5
type input "1"
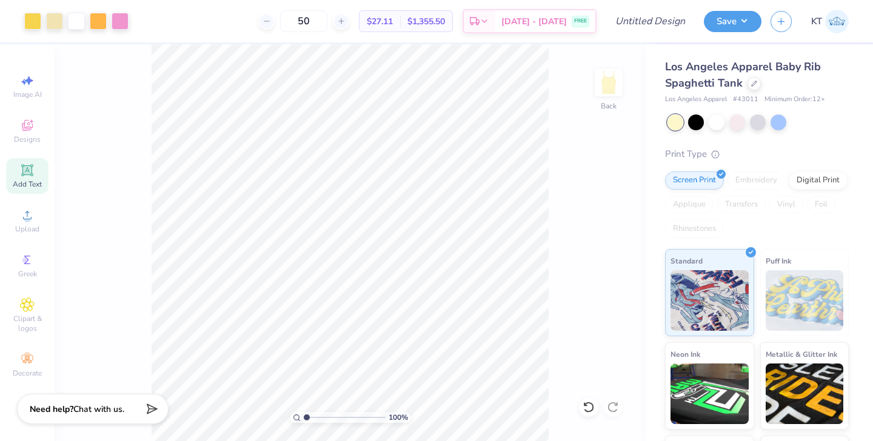
click at [304, 412] on input "range" at bounding box center [345, 417] width 82 height 11
click at [728, 17] on button "Save" at bounding box center [733, 19] width 58 height 21
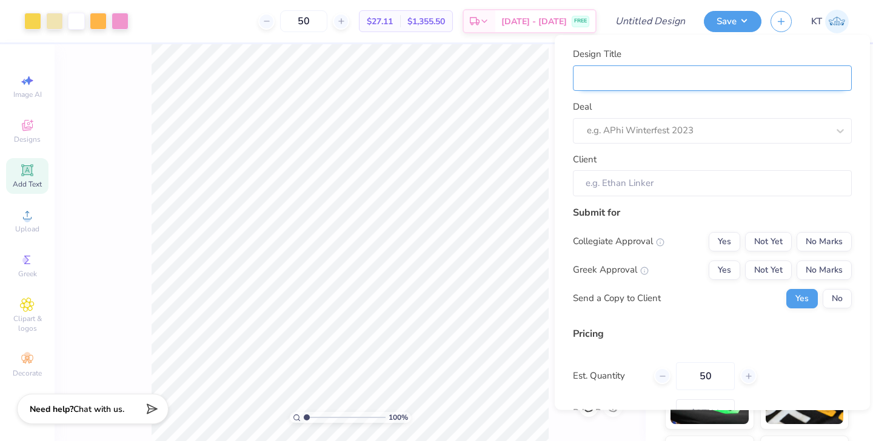
click at [662, 79] on input "Design Title" at bounding box center [712, 78] width 279 height 26
type input "z"
type input "zt"
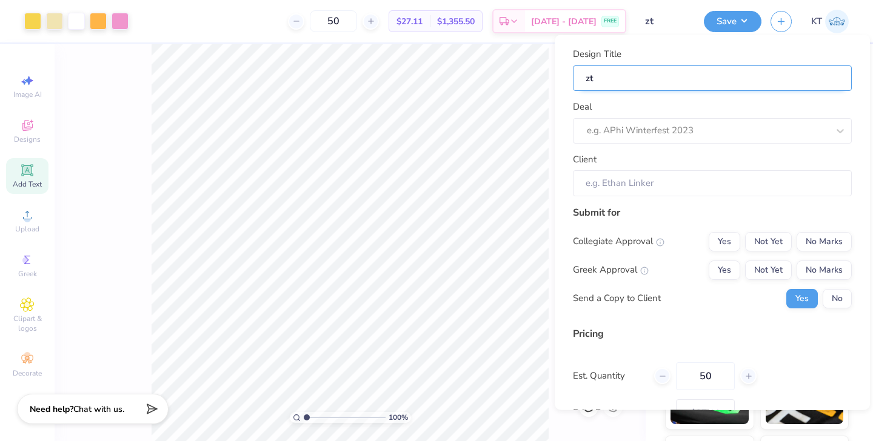
type input "zta"
type input "zta g"
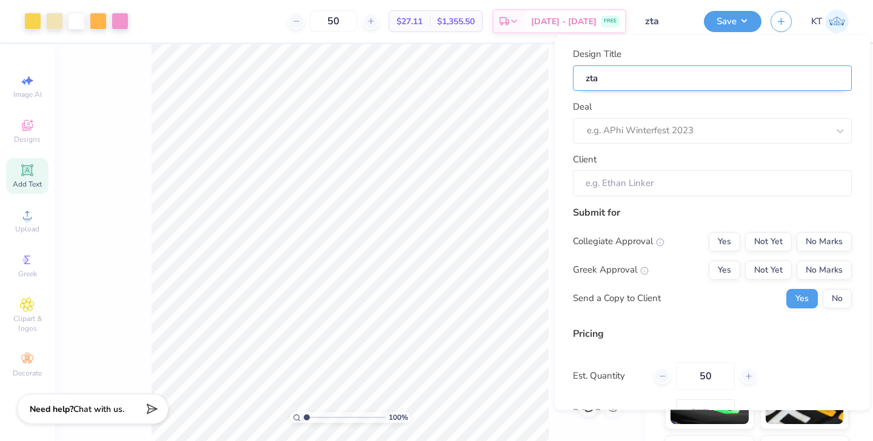
type input "zta g"
type input "zta ge"
type input "zta gen"
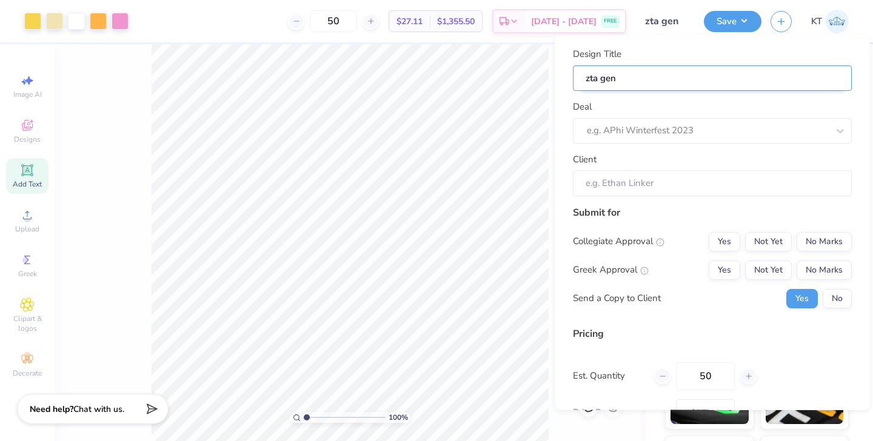
type input "zta genr"
type input "zta genra"
type input "zta genral"
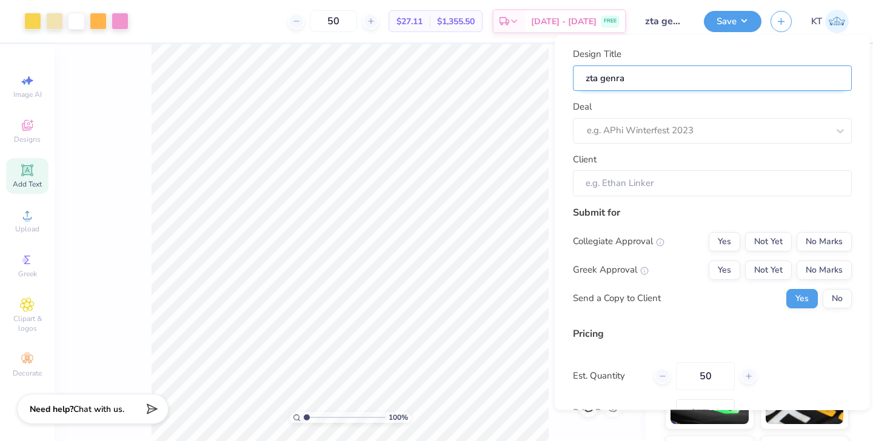
type input "zta genral"
type input "zta genra"
type input "zta genr"
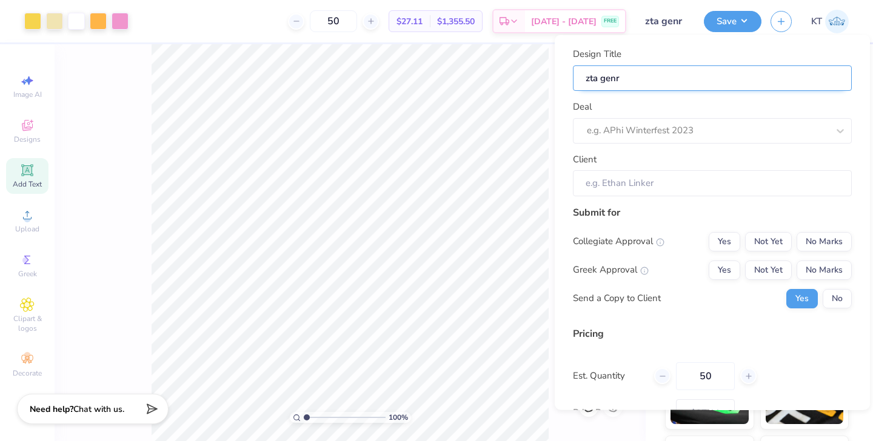
type input "zta gen"
type input "zta ge"
type input "zta g"
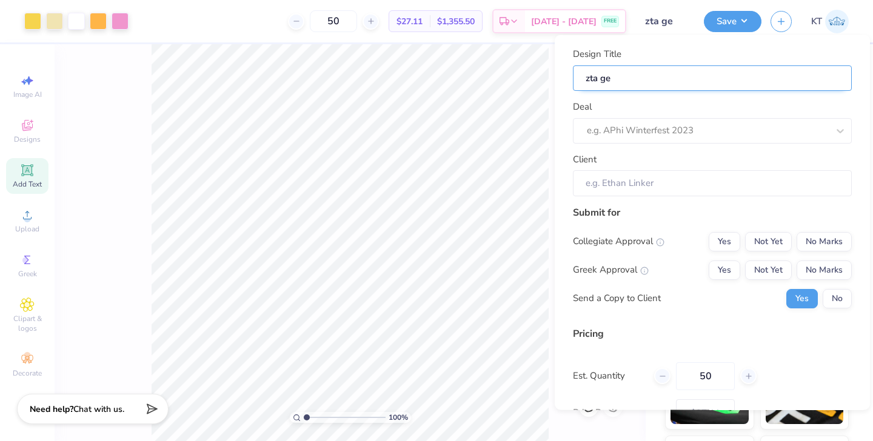
type input "zta g"
type input "zta"
type input "zta p"
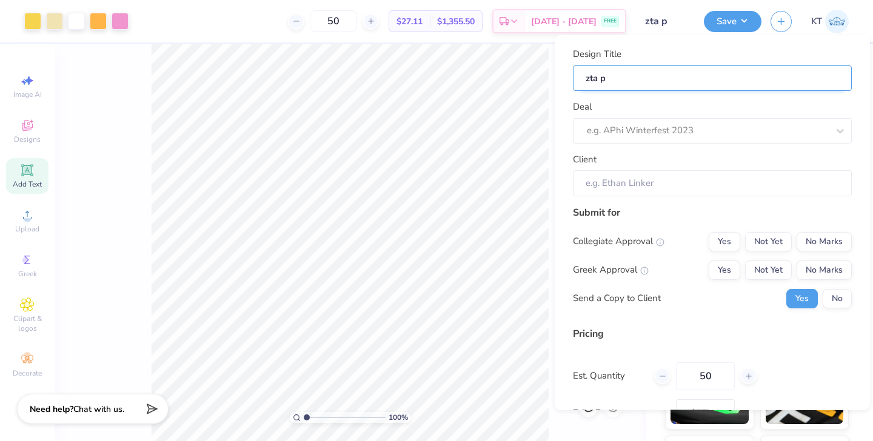
type input "zta pl"
type input "zta plu"
type input "zta plum"
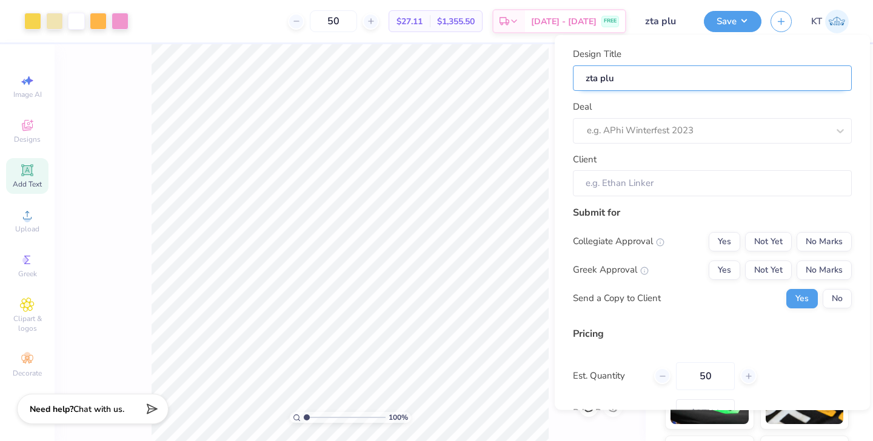
type input "zta plum"
type input "zta plume"
type input "zta plumer"
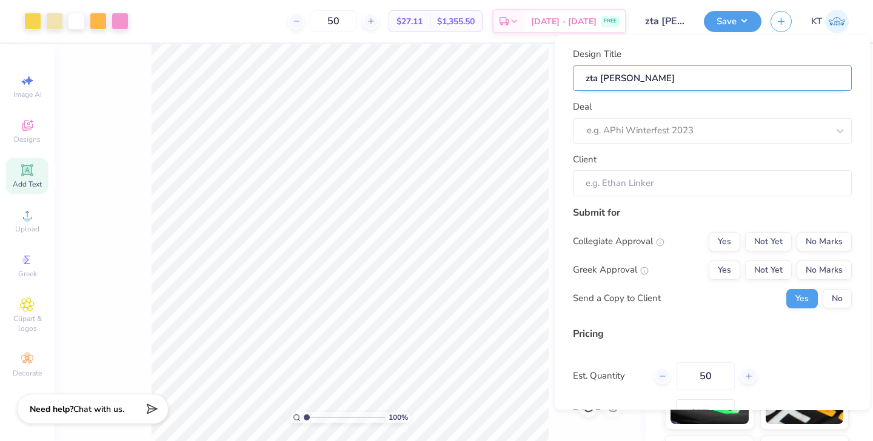
type input "zta plumeri"
type input "zta plumeria"
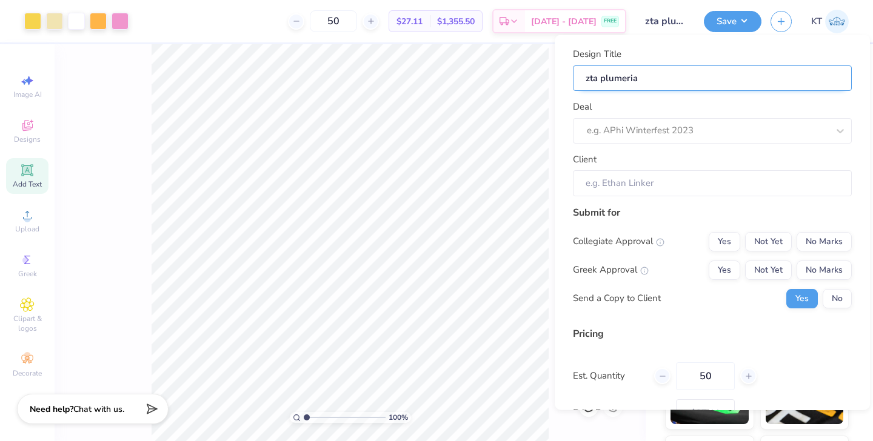
type input "zta plumeria"
type input "zta plumeria d"
type input "zta plumeria dr"
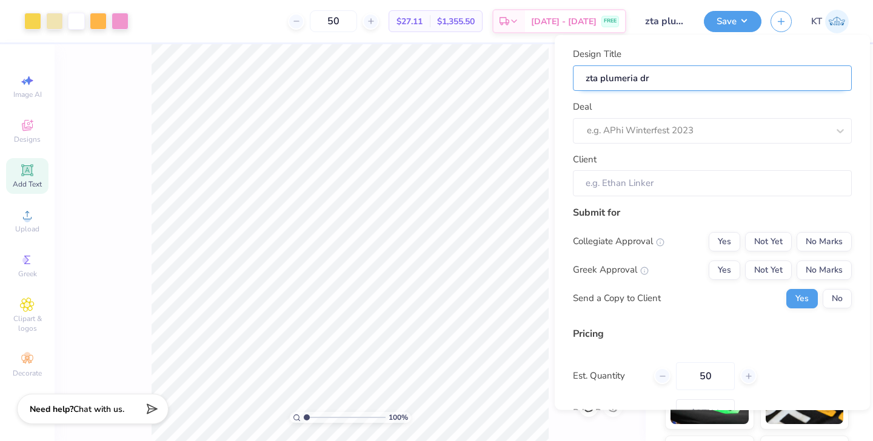
type input "zta plumeria dro"
type input "zta plumeria drop"
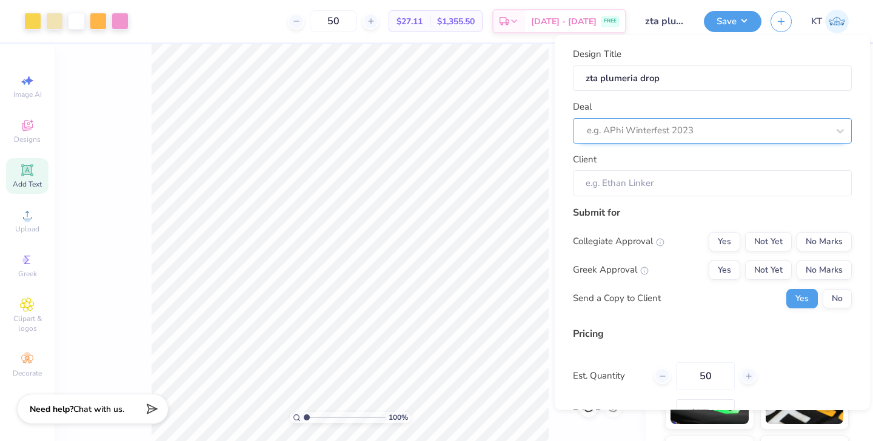
click at [675, 138] on div "e.g. APhi Winterfest 2023" at bounding box center [708, 130] width 244 height 19
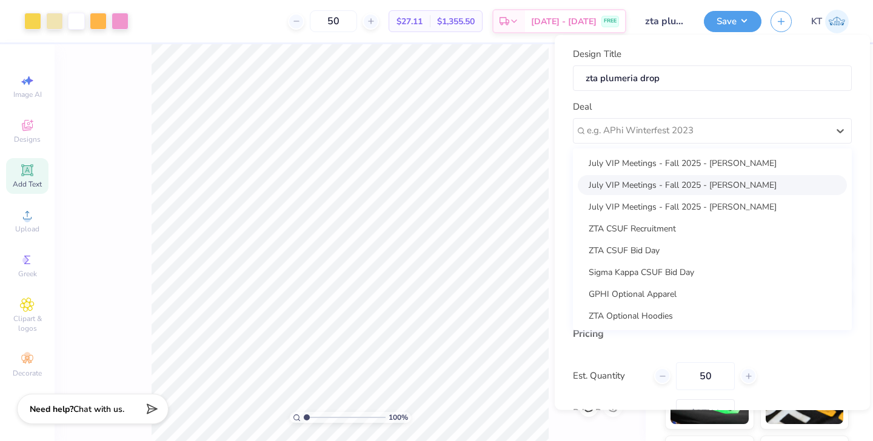
click at [672, 184] on div "July VIP Meetings - Fall 2025 - Analis Gomez" at bounding box center [712, 185] width 269 height 20
type input "Analis Gomez"
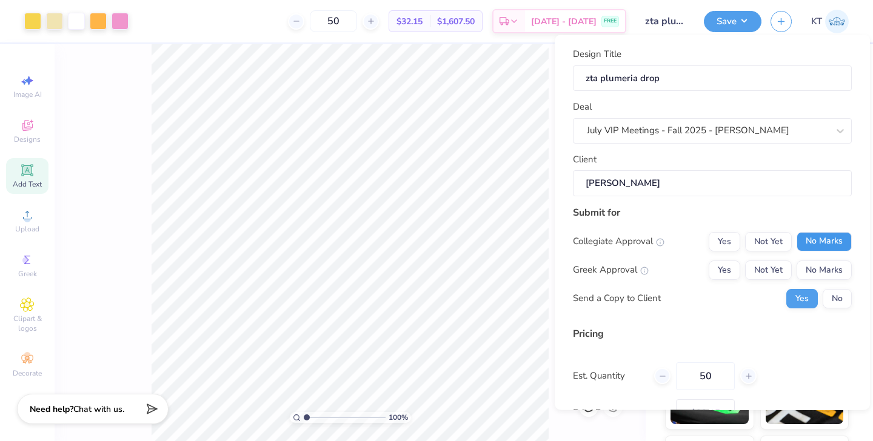
click at [834, 241] on button "No Marks" at bounding box center [824, 241] width 55 height 19
click at [734, 266] on button "Yes" at bounding box center [725, 269] width 32 height 19
click at [835, 299] on button "No" at bounding box center [837, 298] width 29 height 19
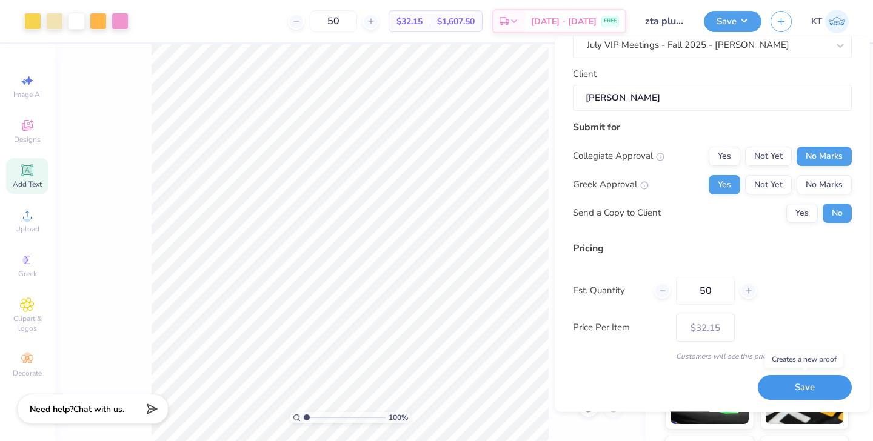
click at [802, 387] on button "Save" at bounding box center [805, 388] width 94 height 25
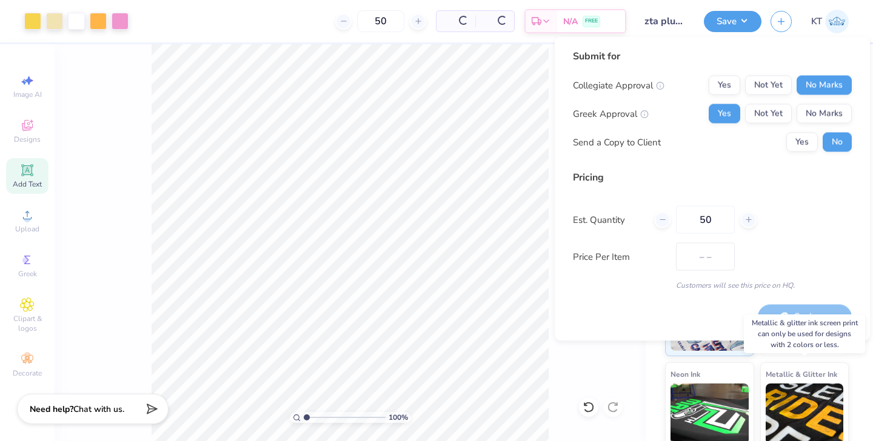
type input "$27.11"
